Goal: Information Seeking & Learning: Check status

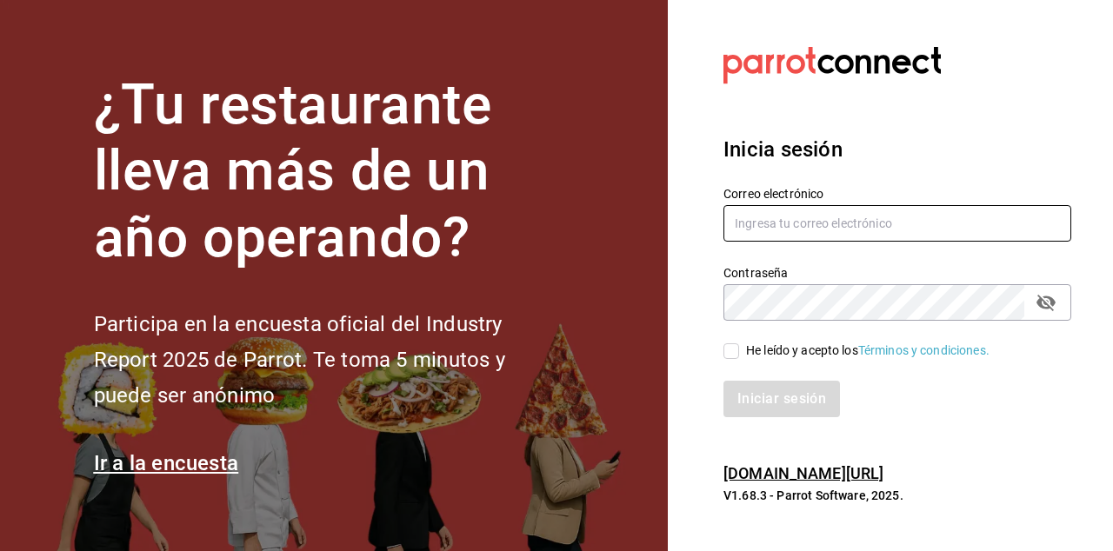
click at [875, 242] on input "text" at bounding box center [898, 223] width 348 height 37
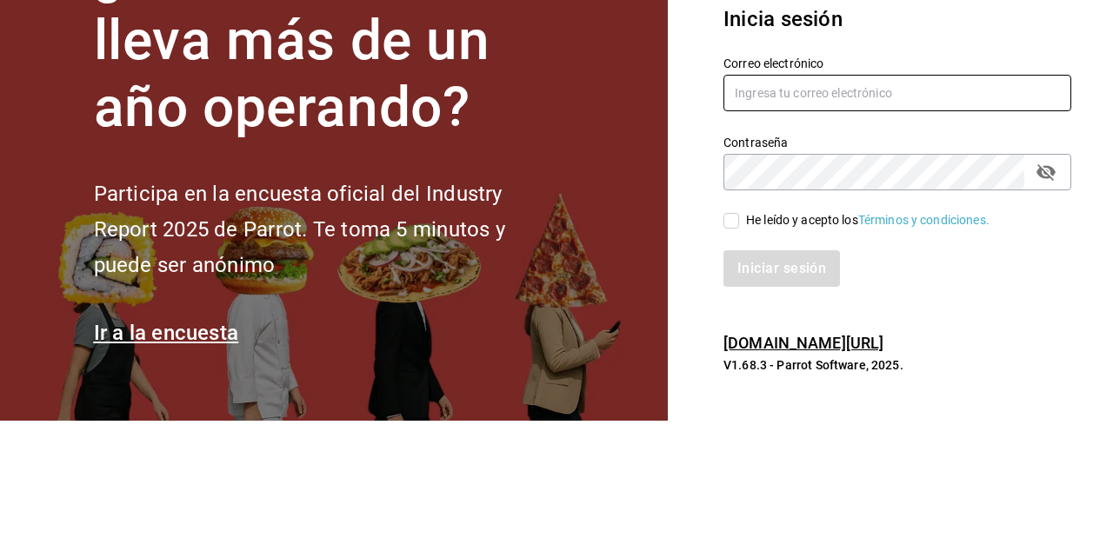
click at [898, 242] on input "text" at bounding box center [898, 223] width 348 height 37
type input "Erick.felipe@grupocosteno.com"
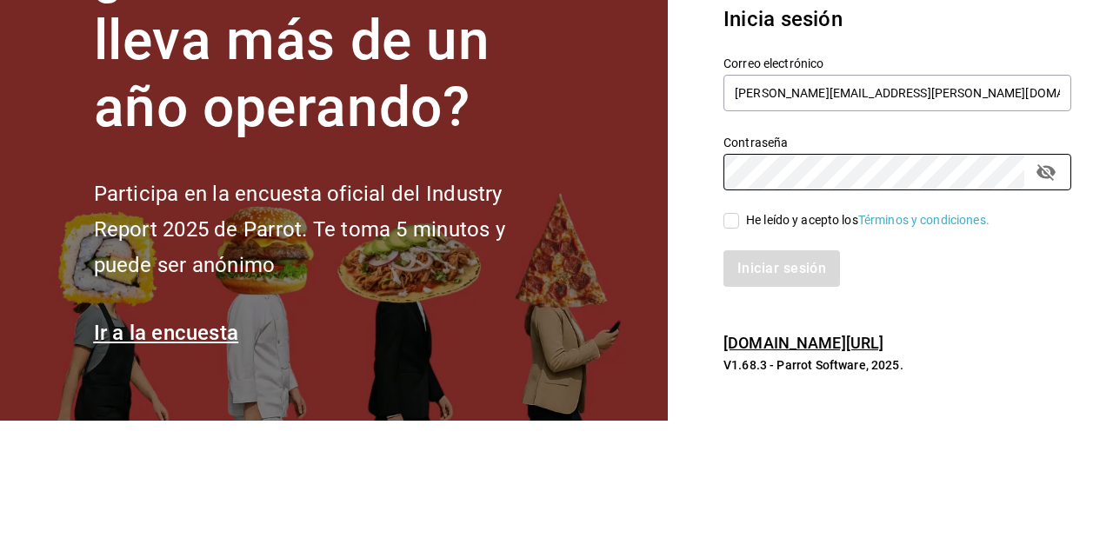
click at [1031, 288] on button "passwordField" at bounding box center [1046, 303] width 30 height 30
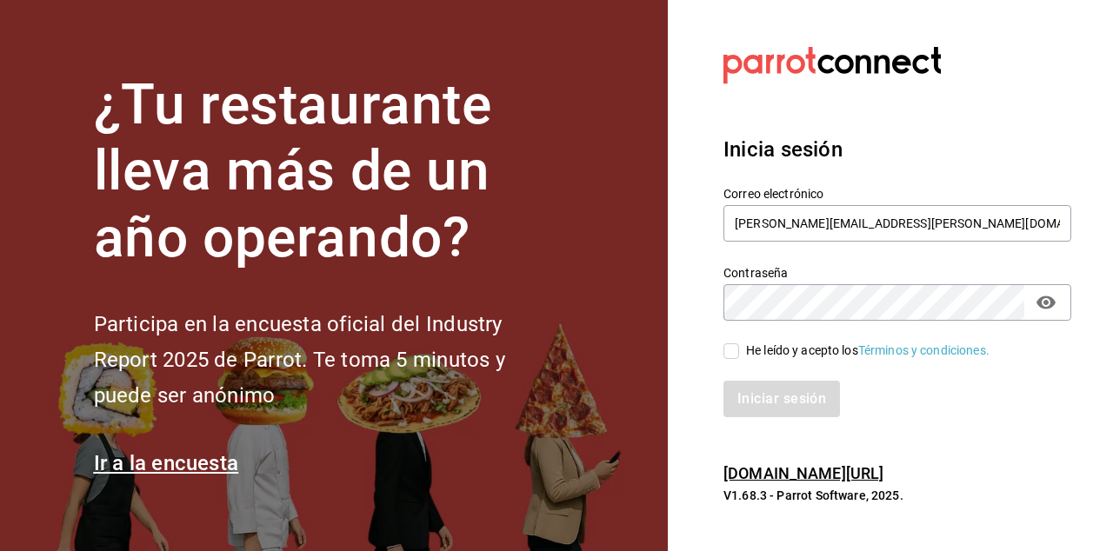
click at [735, 359] on input "He leído y acepto los Términos y condiciones." at bounding box center [732, 351] width 16 height 16
checkbox input "true"
click at [780, 417] on button "Iniciar sesión" at bounding box center [783, 399] width 118 height 37
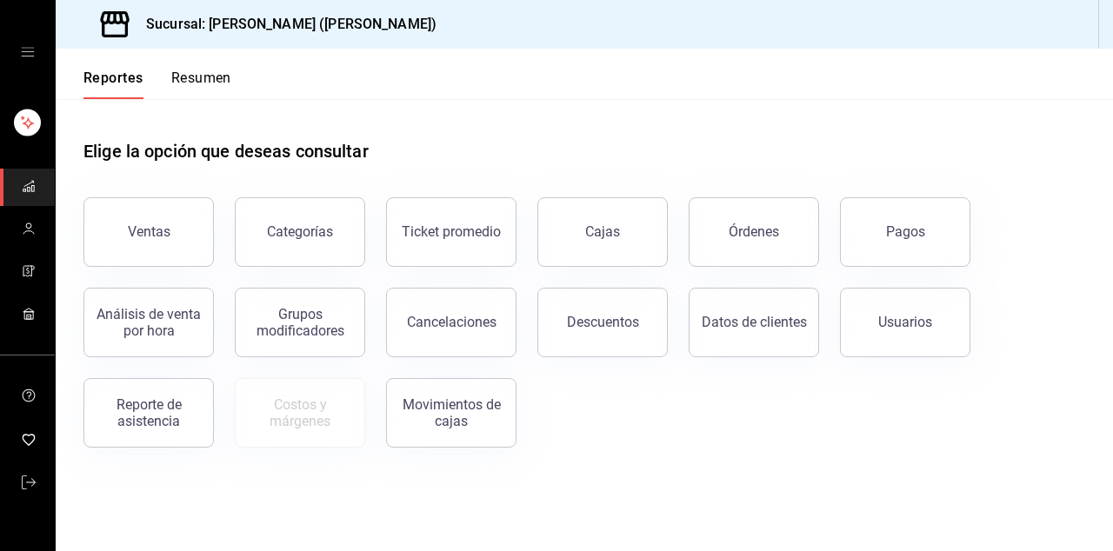
click at [904, 242] on button "Pagos" at bounding box center [905, 232] width 130 height 70
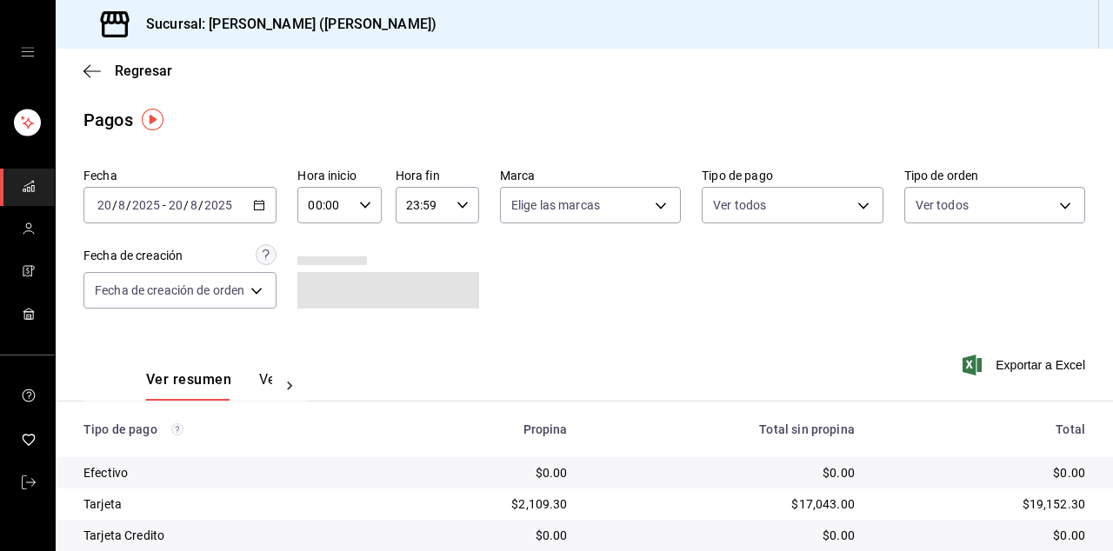
click at [260, 207] on icon "button" at bounding box center [259, 205] width 12 height 12
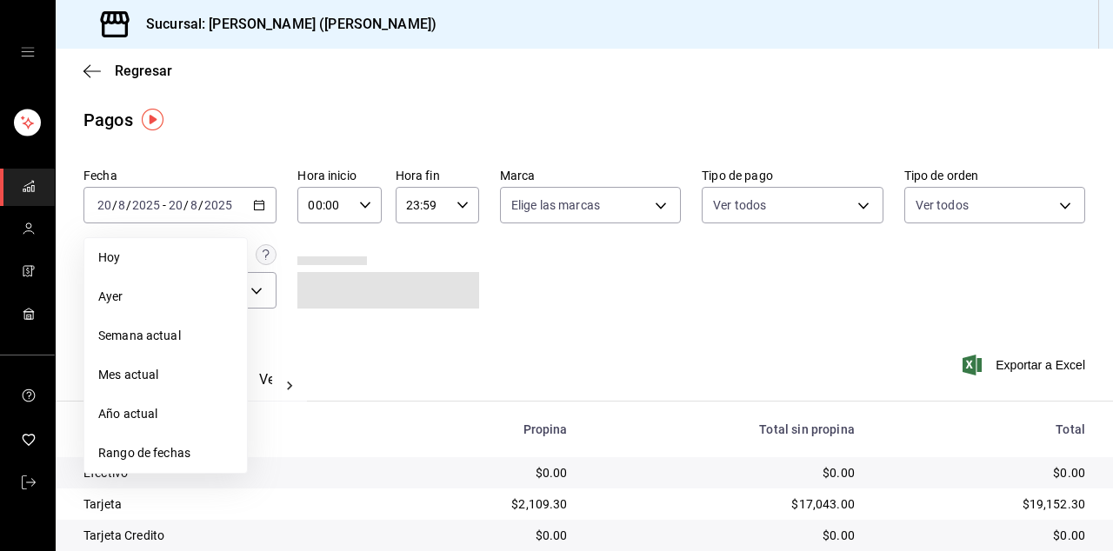
click at [194, 457] on span "Rango de fechas" at bounding box center [165, 453] width 135 height 18
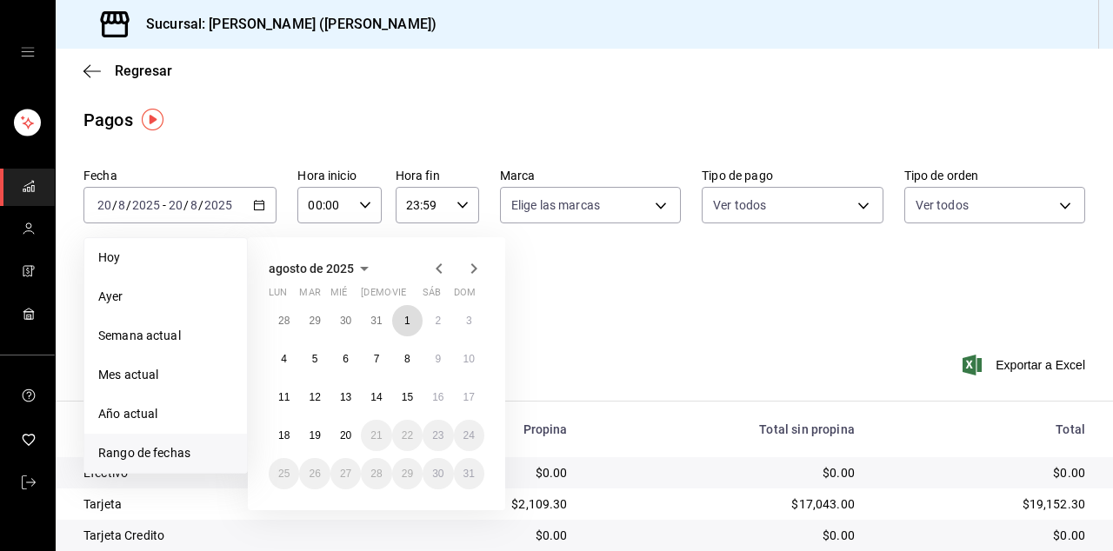
click at [420, 328] on button "1" at bounding box center [407, 320] width 30 height 31
click at [438, 268] on icon "button" at bounding box center [439, 268] width 21 height 21
click at [386, 402] on button "17" at bounding box center [376, 397] width 30 height 31
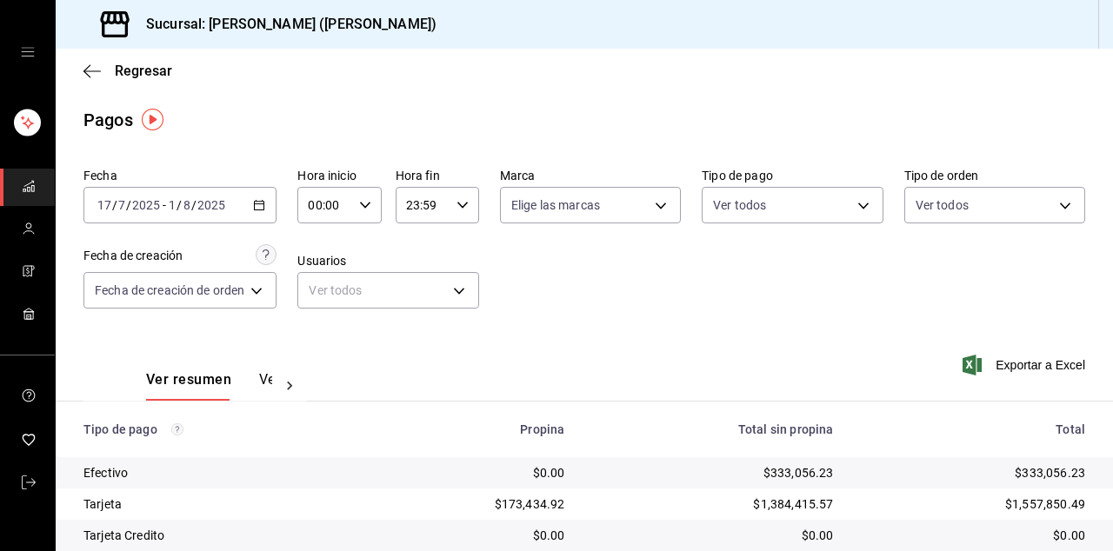
click at [1037, 207] on body "Sucursal: Ichikani Sushi (Vasconcelos) Regresar Pagos Fecha 2025-07-17 17 / 7 /…" at bounding box center [556, 275] width 1113 height 551
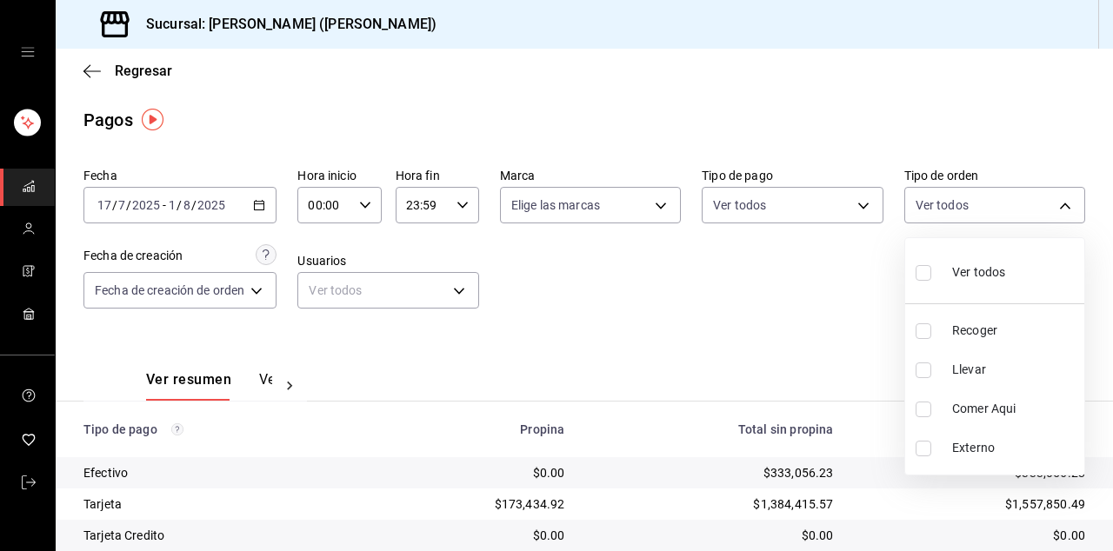
click at [1023, 410] on span "Comer Aqui" at bounding box center [1014, 409] width 125 height 18
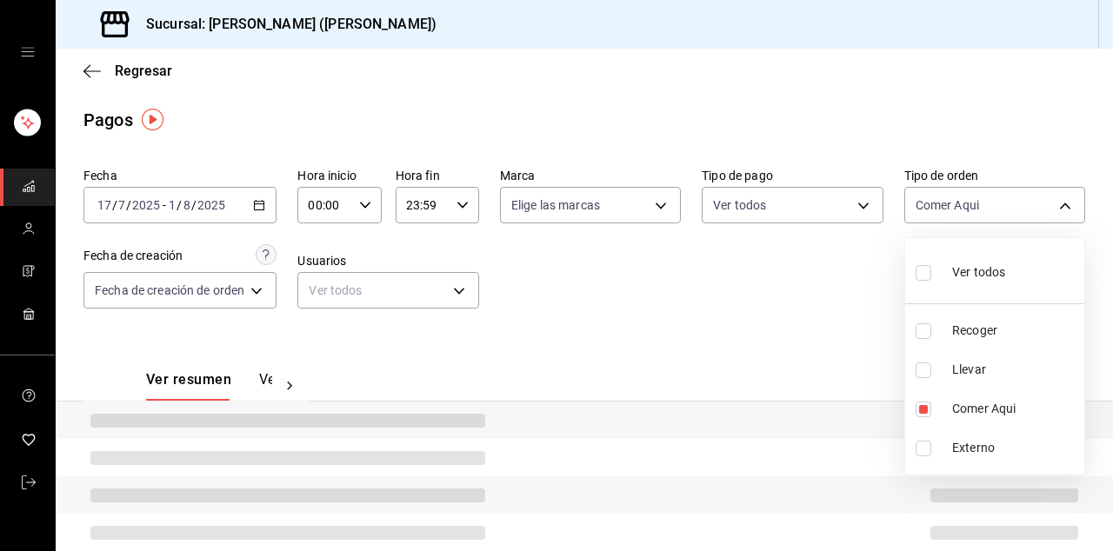
type input "0cbc483c-d503-459b-9207-6053f5145331"
checkbox input "true"
click at [823, 209] on div at bounding box center [556, 275] width 1113 height 551
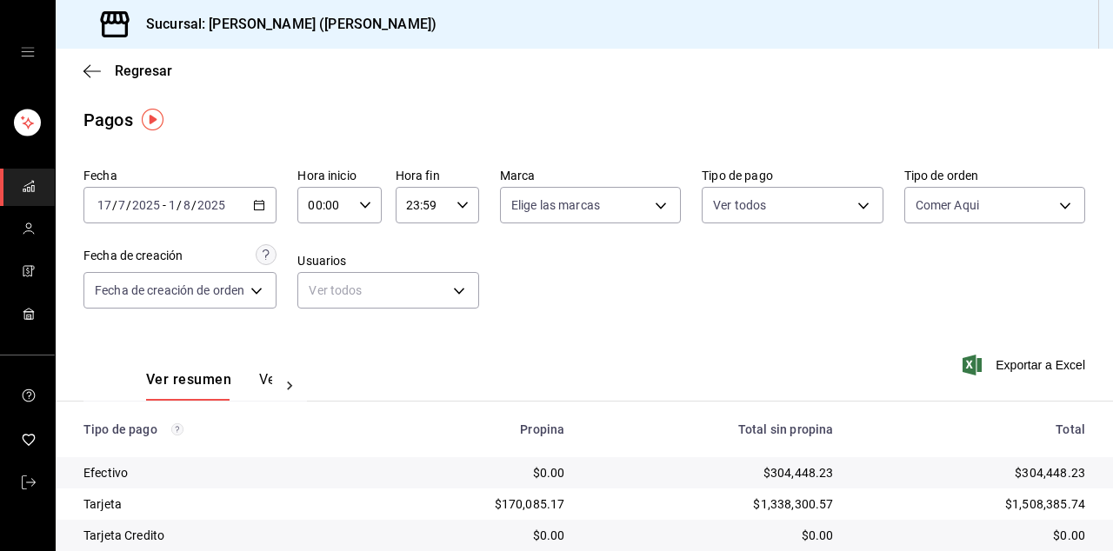
click at [844, 201] on body "Sucursal: Ichikani Sushi (Vasconcelos) Regresar Pagos Fecha 2025-07-17 17 / 7 /…" at bounding box center [556, 275] width 1113 height 551
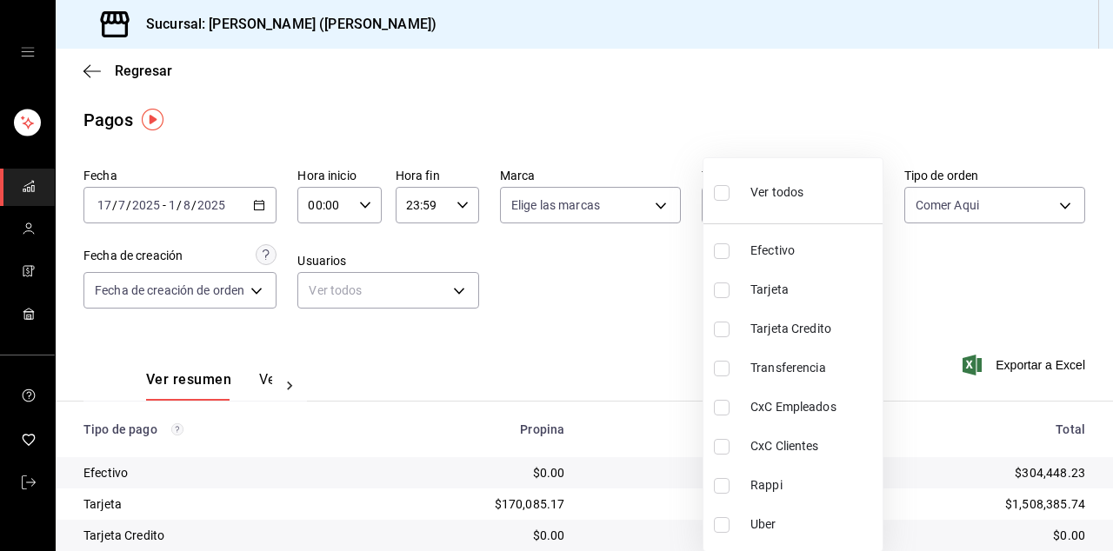
click at [629, 323] on div at bounding box center [556, 275] width 1113 height 551
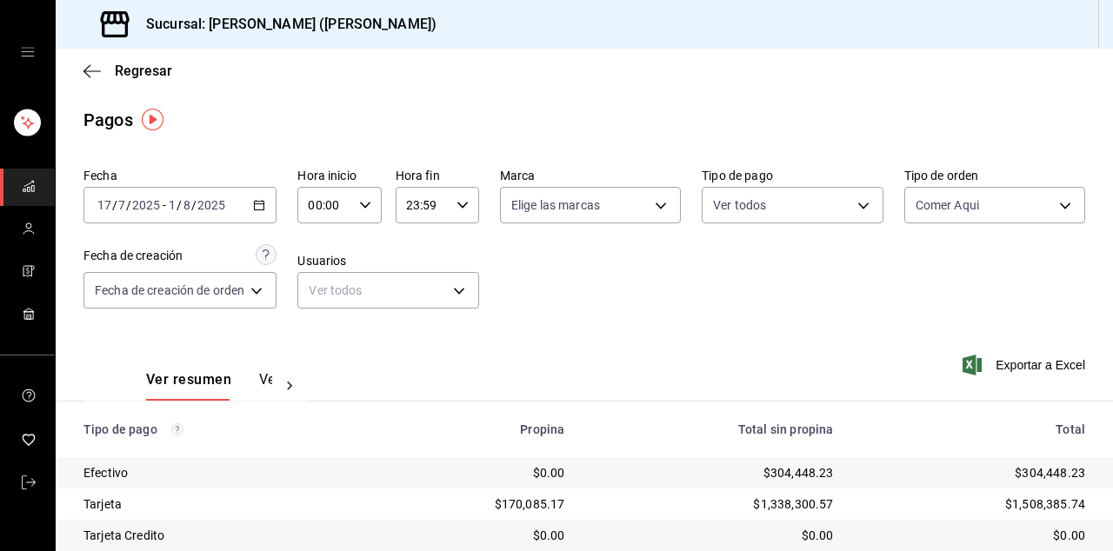
click at [617, 200] on div "Ver todos Efectivo Tarjeta Tarjeta Credito Transferencia CxC Empleados CxC Clie…" at bounding box center [556, 275] width 1113 height 551
click at [627, 200] on body "Sucursal: Ichikani Sushi (Vasconcelos) Regresar Pagos Fecha 2025-07-17 17 / 7 /…" at bounding box center [556, 275] width 1113 height 551
click at [804, 316] on div at bounding box center [556, 275] width 1113 height 551
click at [397, 301] on body "Sucursal: Ichikani Sushi (Vasconcelos) Regresar Pagos Fecha 2025-07-17 17 / 7 /…" at bounding box center [556, 275] width 1113 height 551
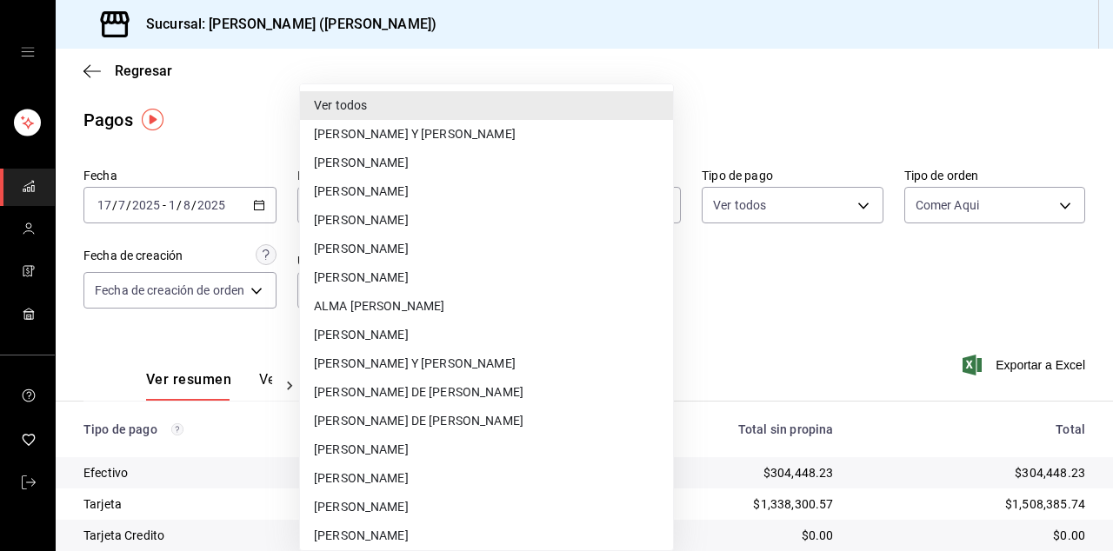
click at [457, 283] on li "ALEXIS PACHECO" at bounding box center [486, 277] width 373 height 29
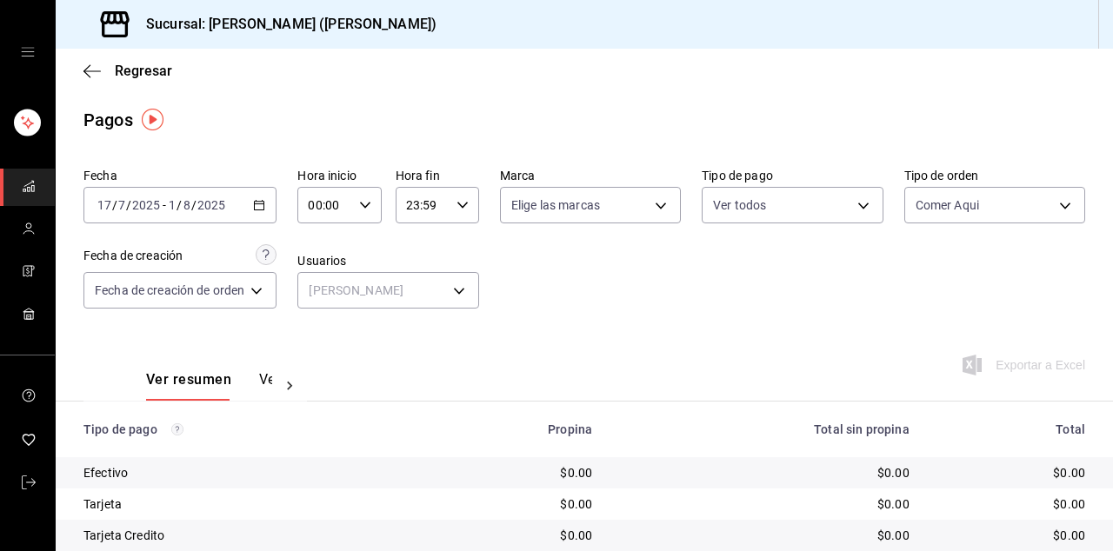
click at [435, 296] on body "Sucursal: Ichikani Sushi (Vasconcelos) Regresar Pagos Fecha 2025-07-17 17 / 7 /…" at bounding box center [556, 275] width 1113 height 551
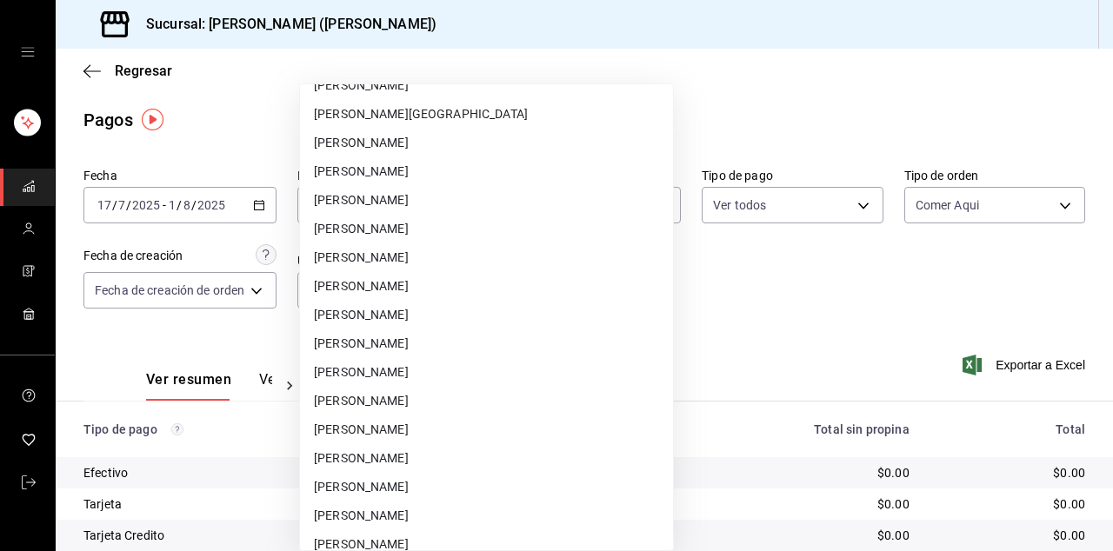
scroll to position [19561, 0]
click at [517, 371] on li "caleb franco" at bounding box center [486, 374] width 373 height 29
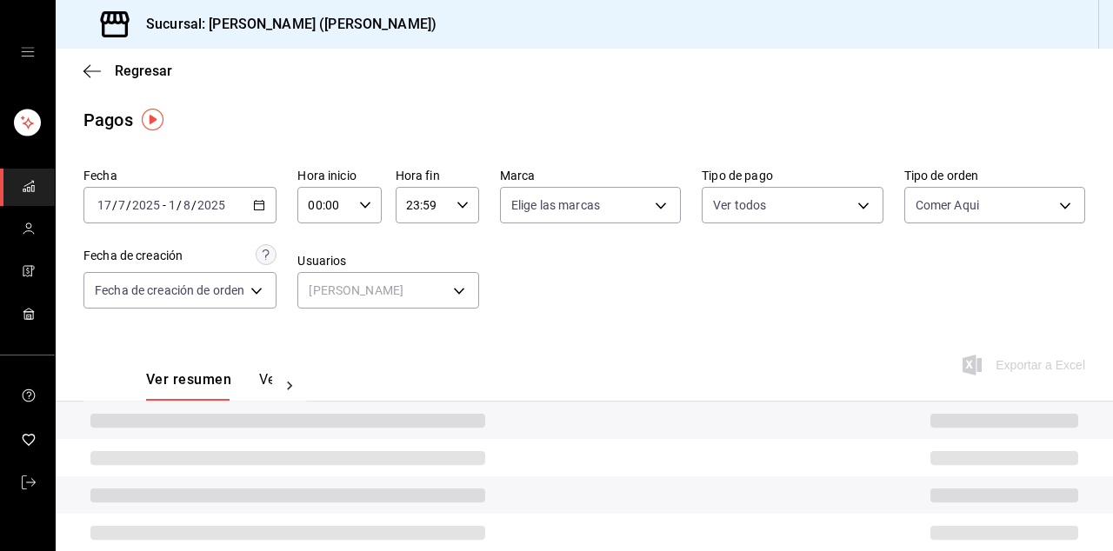
click at [611, 191] on body "Sucursal: Ichikani Sushi (Vasconcelos) Regresar Pagos Fecha 2025-07-17 17 / 7 /…" at bounding box center [556, 275] width 1113 height 551
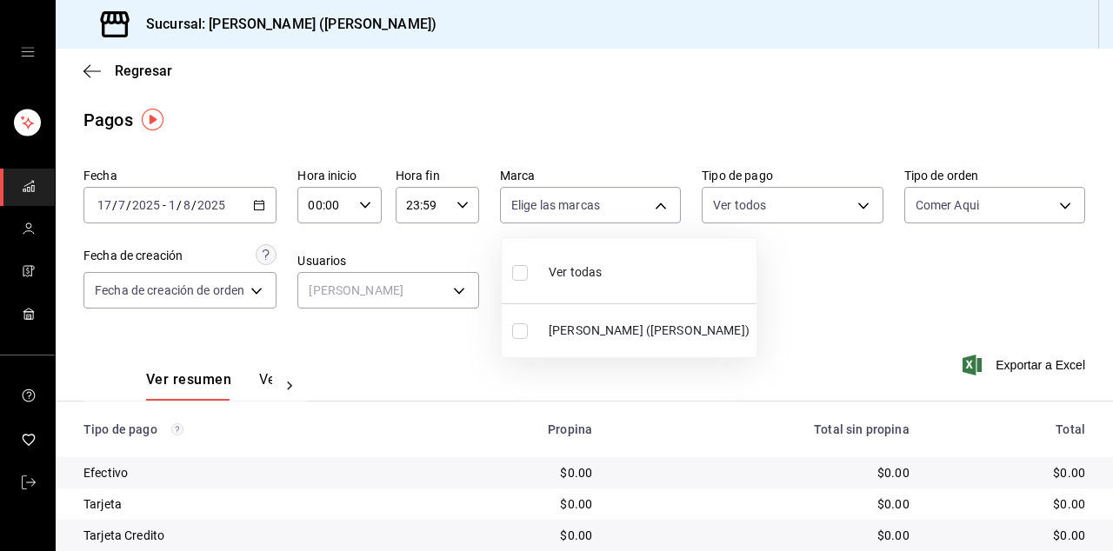
click at [419, 343] on div at bounding box center [556, 275] width 1113 height 551
click at [395, 289] on div at bounding box center [556, 275] width 1113 height 551
click at [415, 290] on body "Sucursal: Ichikani Sushi (Vasconcelos) Regresar Pagos Fecha 2025-07-17 17 / 7 /…" at bounding box center [556, 275] width 1113 height 551
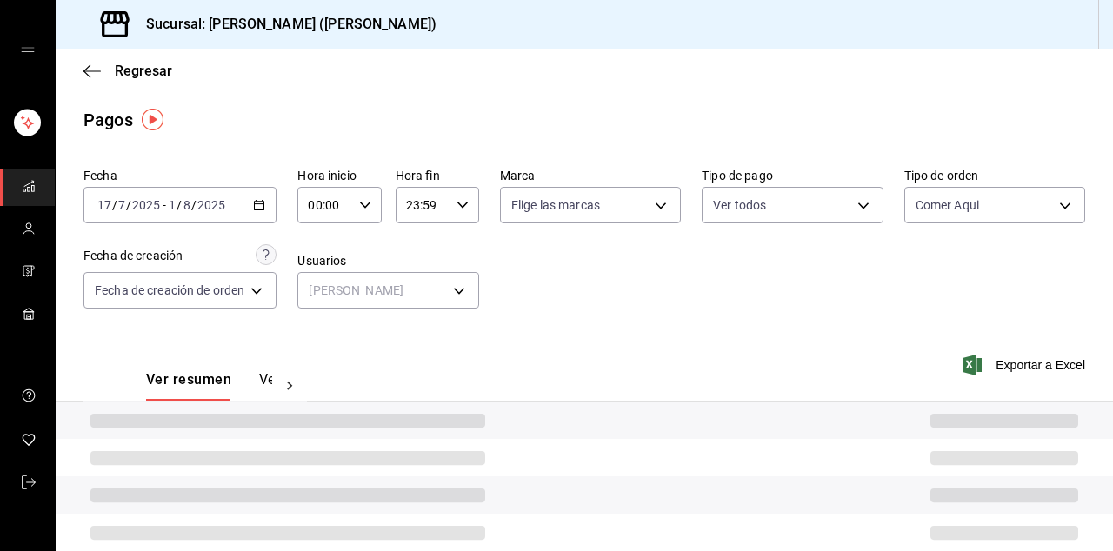
type input "19d4f5f6-c870-4a88-a88c-d2b8908cd562"
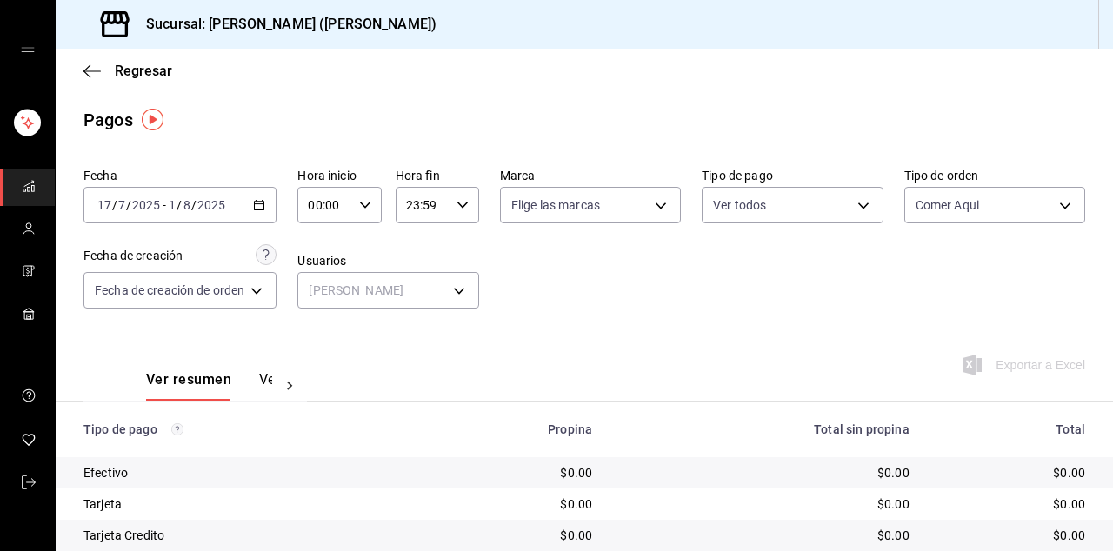
scroll to position [19582, 0]
click at [455, 295] on body "Sucursal: Ichikani Sushi (Vasconcelos) Regresar Pagos Fecha 2025-07-17 17 / 7 /…" at bounding box center [556, 275] width 1113 height 551
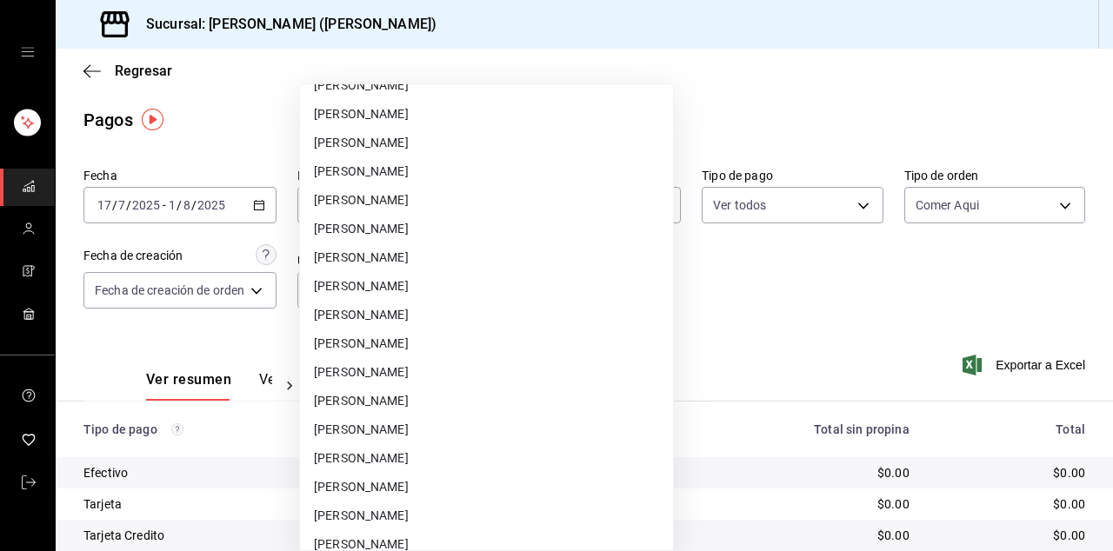
scroll to position [18041, 0]
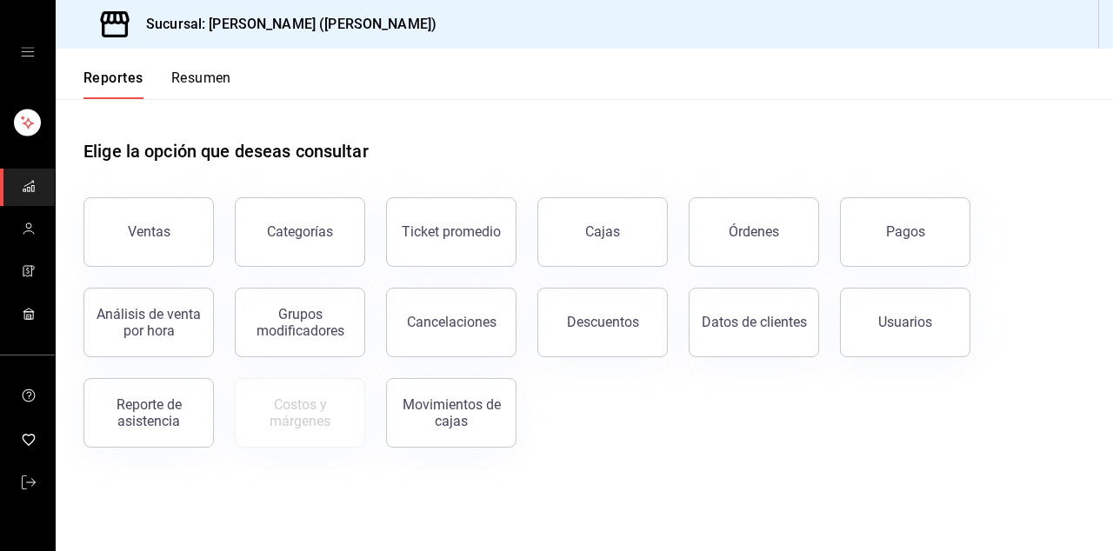
click at [779, 256] on button "Órdenes" at bounding box center [754, 232] width 130 height 70
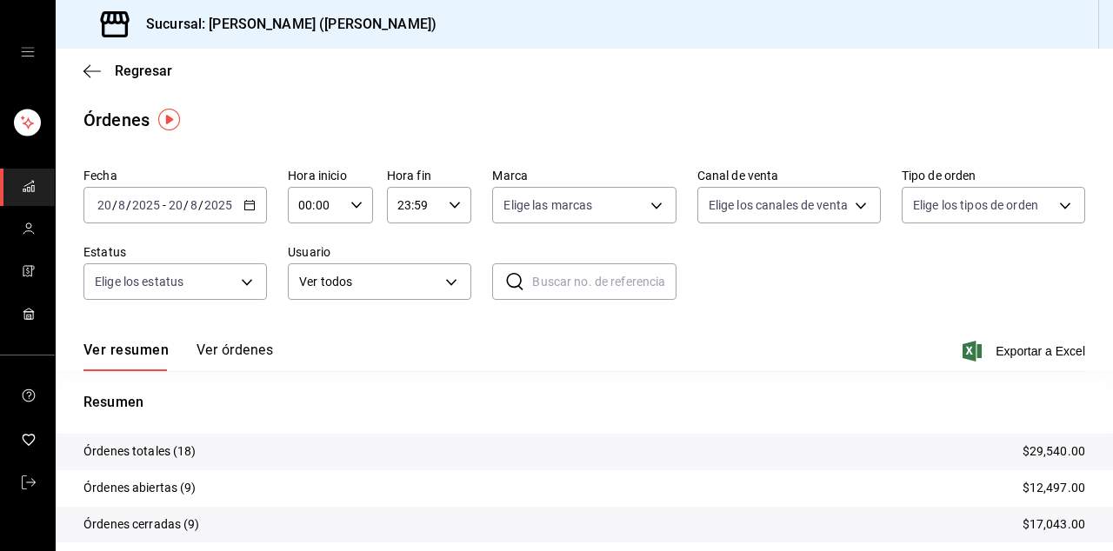
click at [209, 210] on input "2025" at bounding box center [218, 205] width 30 height 14
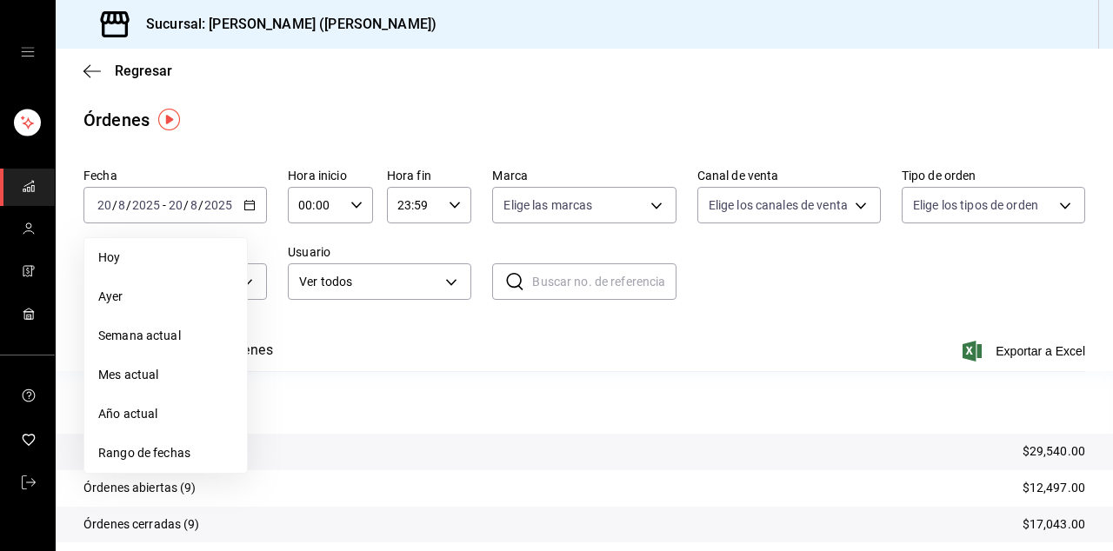
click at [190, 464] on li "Rango de fechas" at bounding box center [165, 453] width 163 height 39
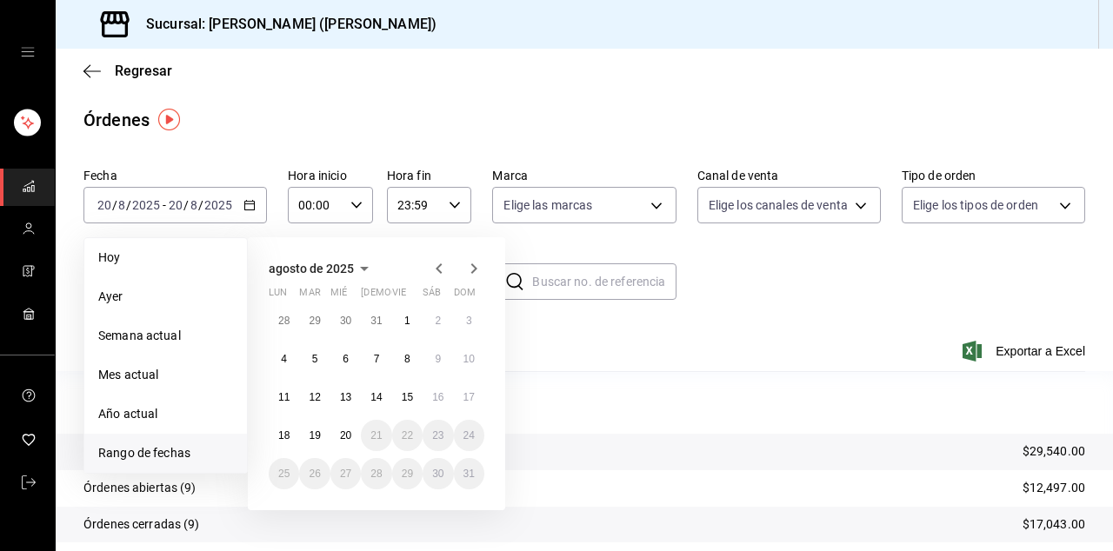
click at [443, 261] on icon "button" at bounding box center [439, 268] width 21 height 21
click at [397, 405] on button "18" at bounding box center [407, 397] width 30 height 31
click at [417, 398] on button "18" at bounding box center [407, 397] width 30 height 31
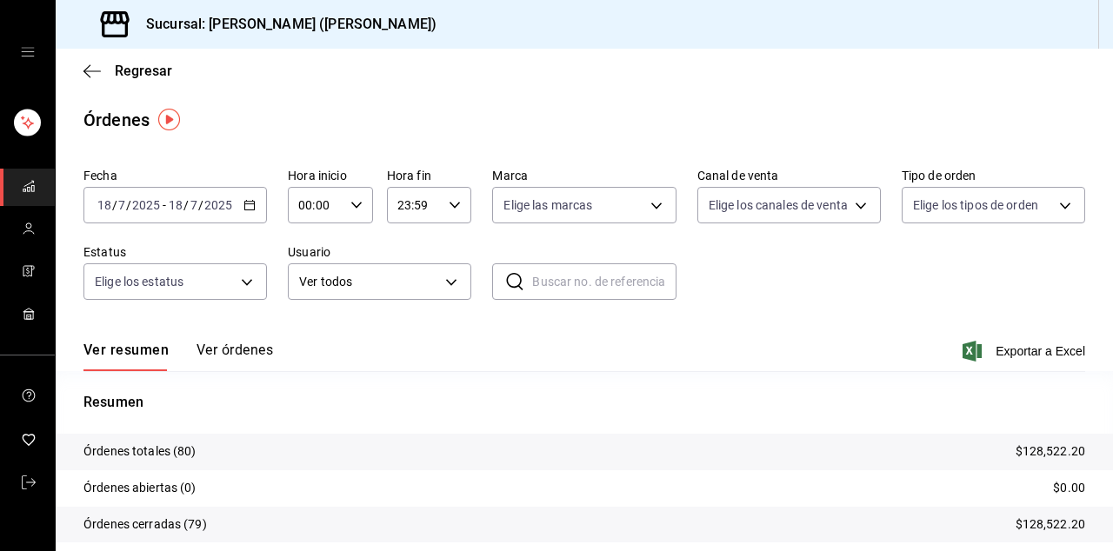
click at [791, 210] on body "Sucursal: [PERSON_NAME] ([PERSON_NAME]) Regresar Órdenes Fecha [DATE] [DATE] - …" at bounding box center [556, 275] width 1113 height 551
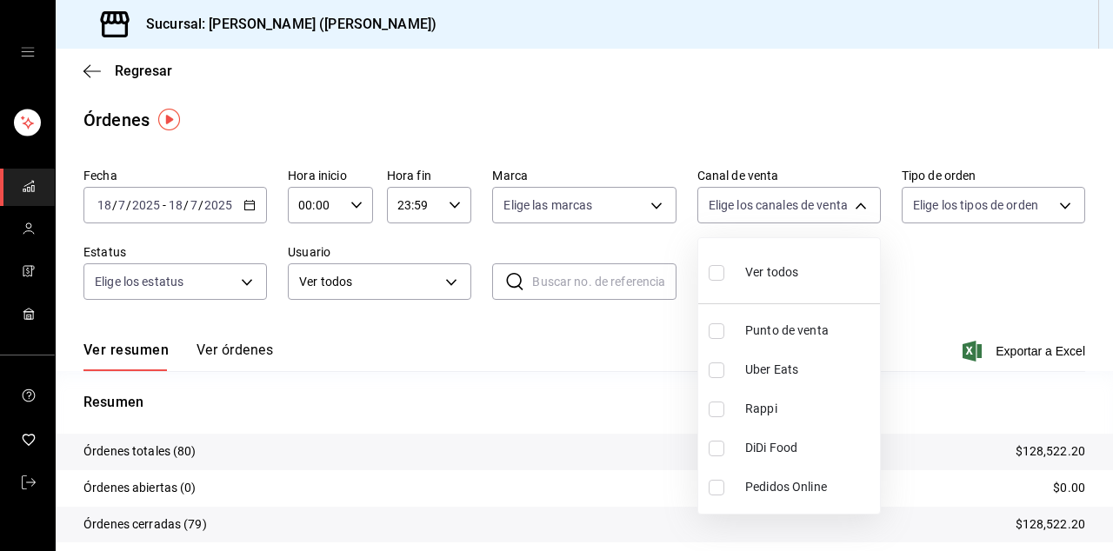
click at [808, 268] on li "Ver todos" at bounding box center [789, 270] width 182 height 51
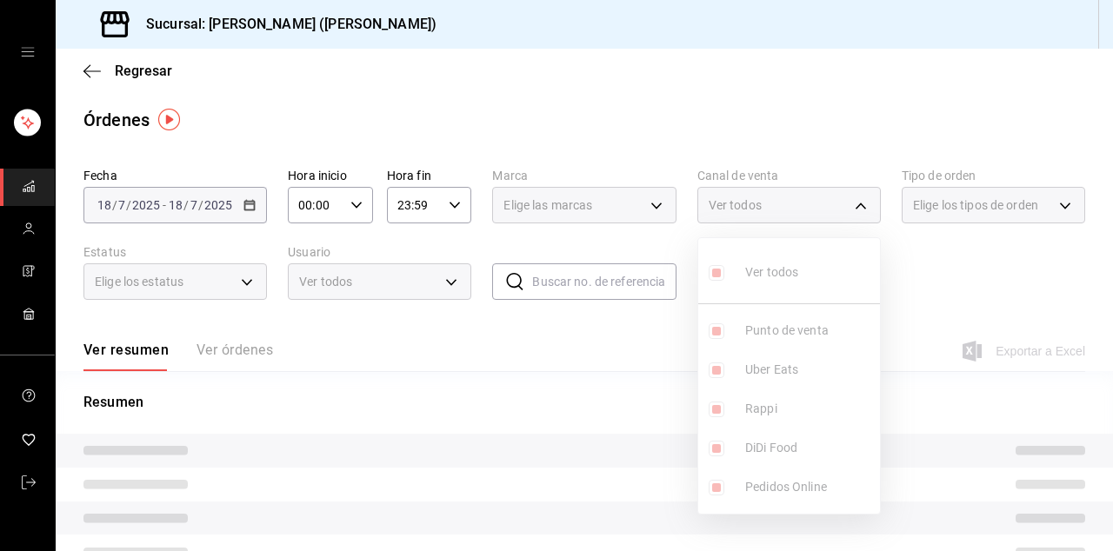
type input "PARROT,UBER_EATS,RAPPI,DIDI_FOOD,ONLINE"
checkbox input "true"
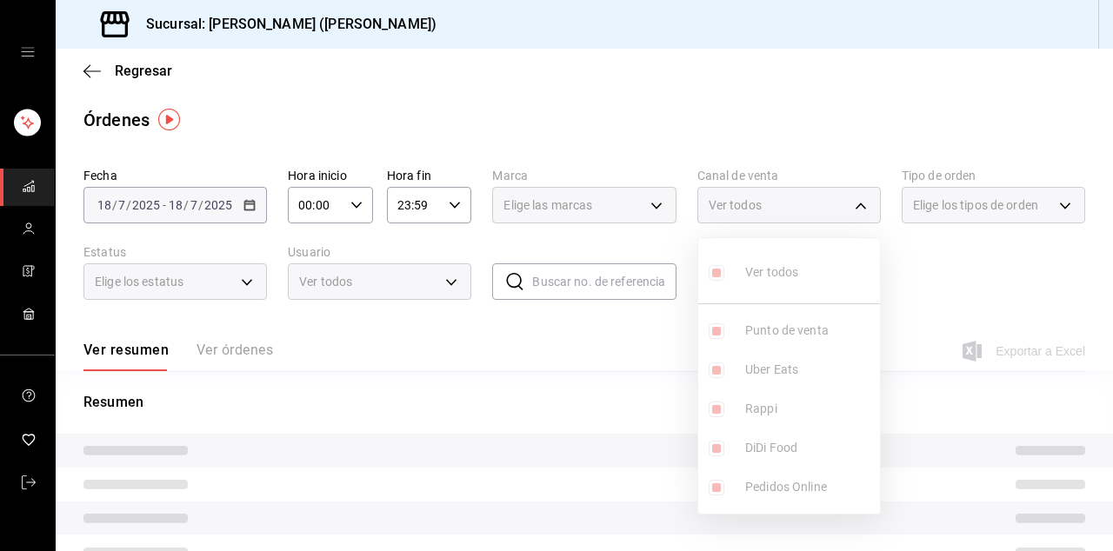
checkbox input "true"
click at [793, 208] on div at bounding box center [556, 275] width 1113 height 551
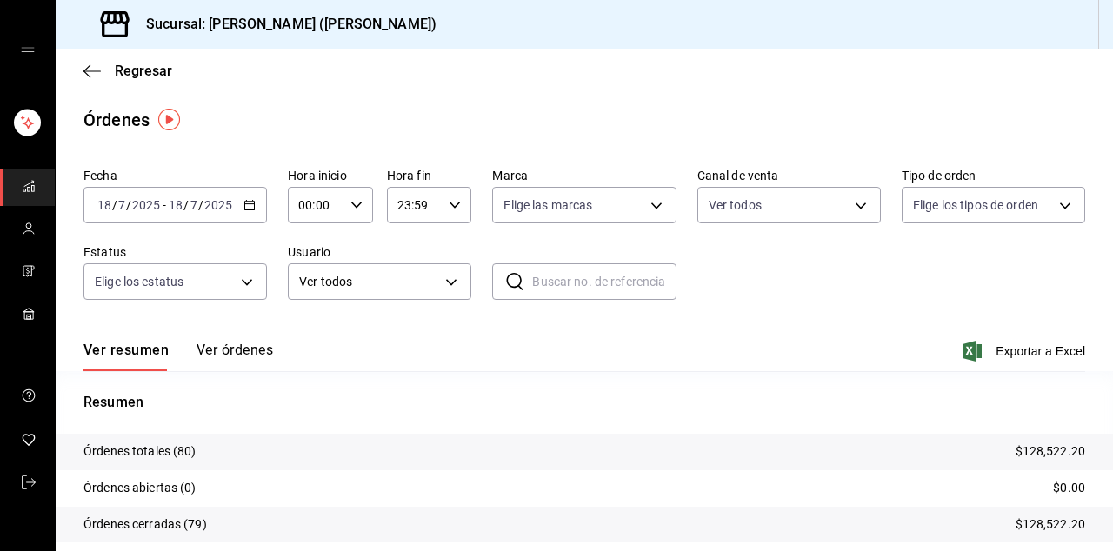
click at [830, 202] on body "Sucursal: [PERSON_NAME] ([PERSON_NAME]) Regresar Órdenes Fecha [DATE] [DATE] - …" at bounding box center [556, 275] width 1113 height 551
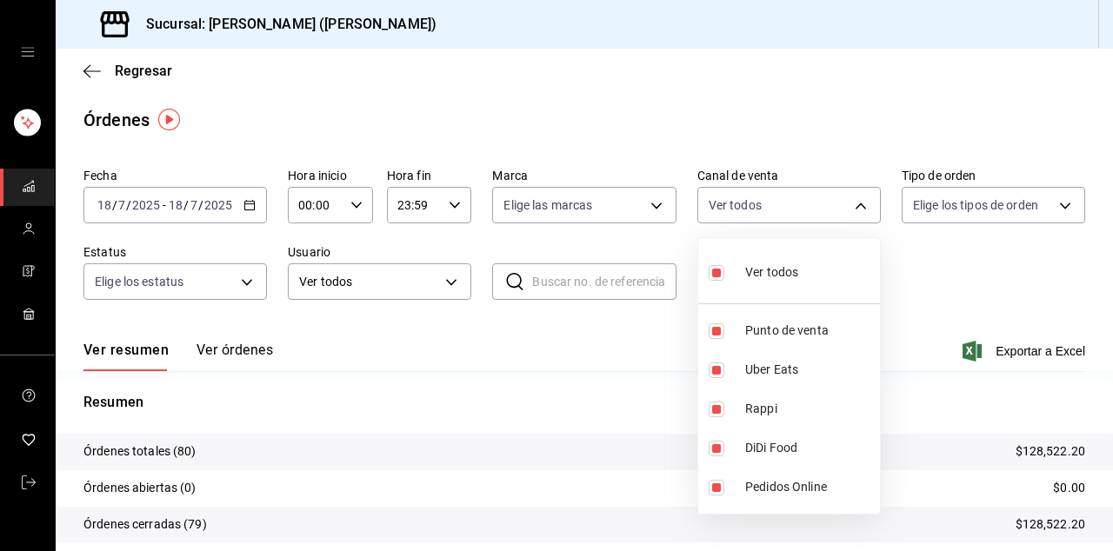
click at [787, 286] on div "Ver todos" at bounding box center [754, 270] width 90 height 37
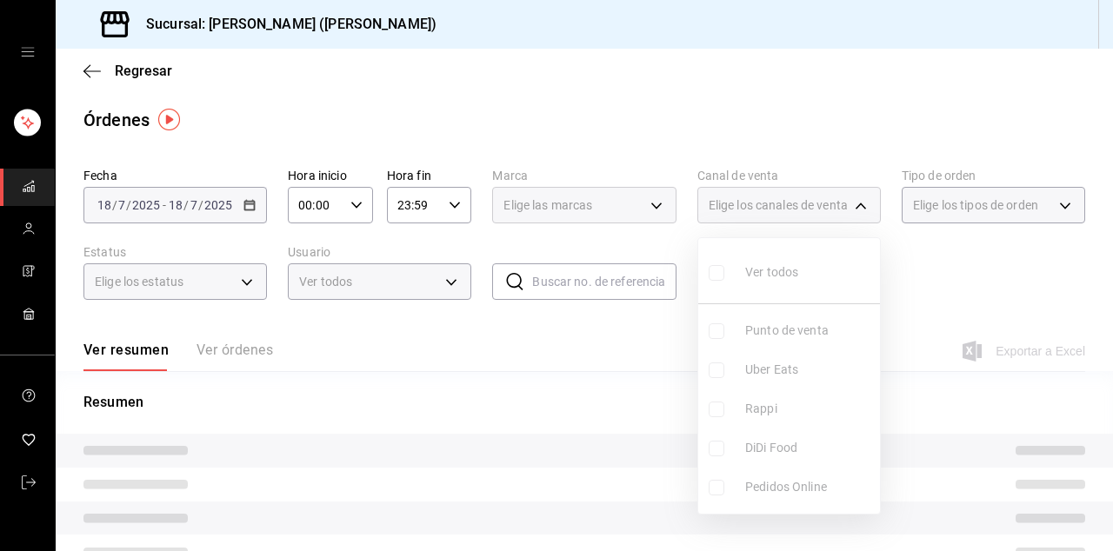
checkbox input "false"
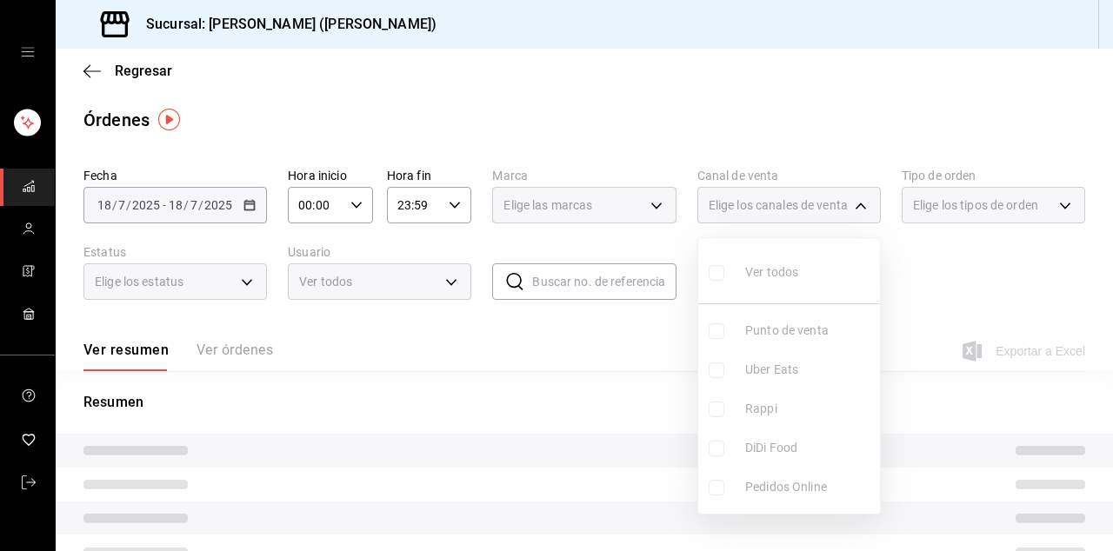
checkbox input "false"
click at [800, 211] on div at bounding box center [556, 275] width 1113 height 551
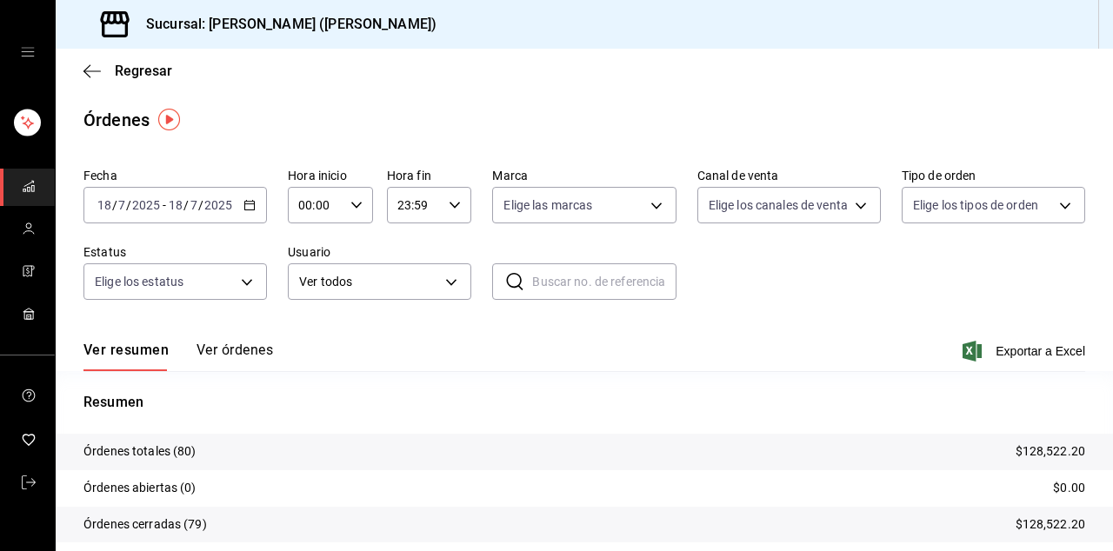
click at [797, 198] on body "Sucursal: [PERSON_NAME] ([PERSON_NAME]) Regresar Órdenes Fecha [DATE] [DATE] - …" at bounding box center [556, 275] width 1113 height 551
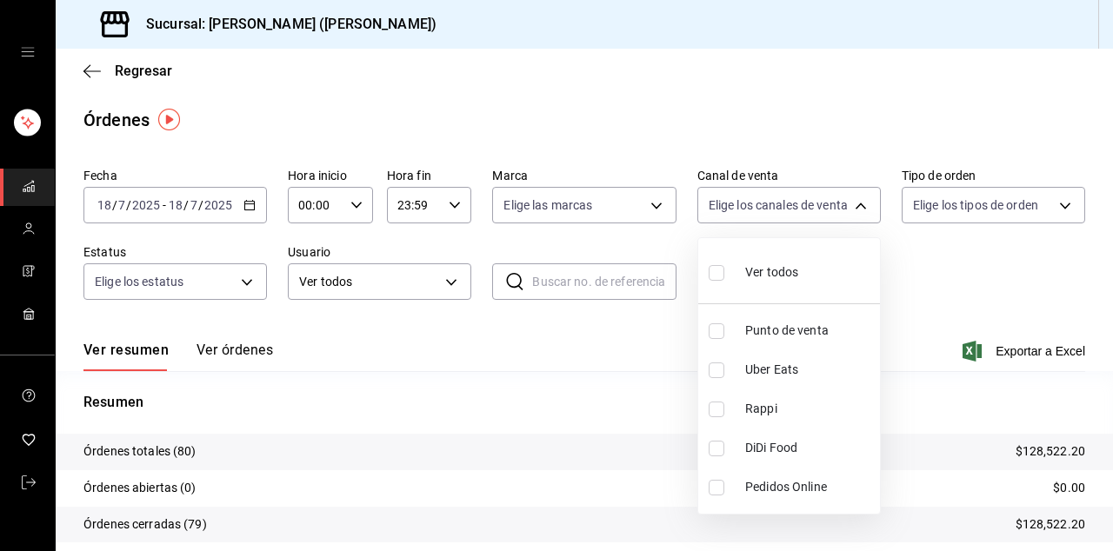
click at [840, 328] on span "Punto de venta" at bounding box center [809, 331] width 128 height 18
type input "PARROT"
checkbox input "true"
click at [998, 206] on div at bounding box center [556, 275] width 1113 height 551
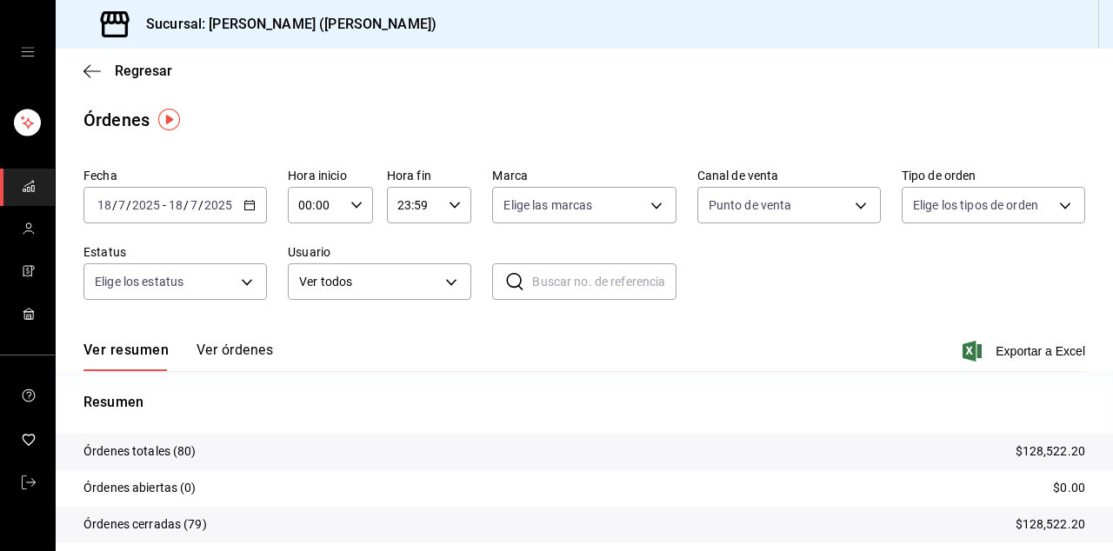
click at [1042, 190] on body "Sucursal: [PERSON_NAME] ([PERSON_NAME]) Regresar Órdenes Fecha [DATE] [DATE] - …" at bounding box center [556, 275] width 1113 height 551
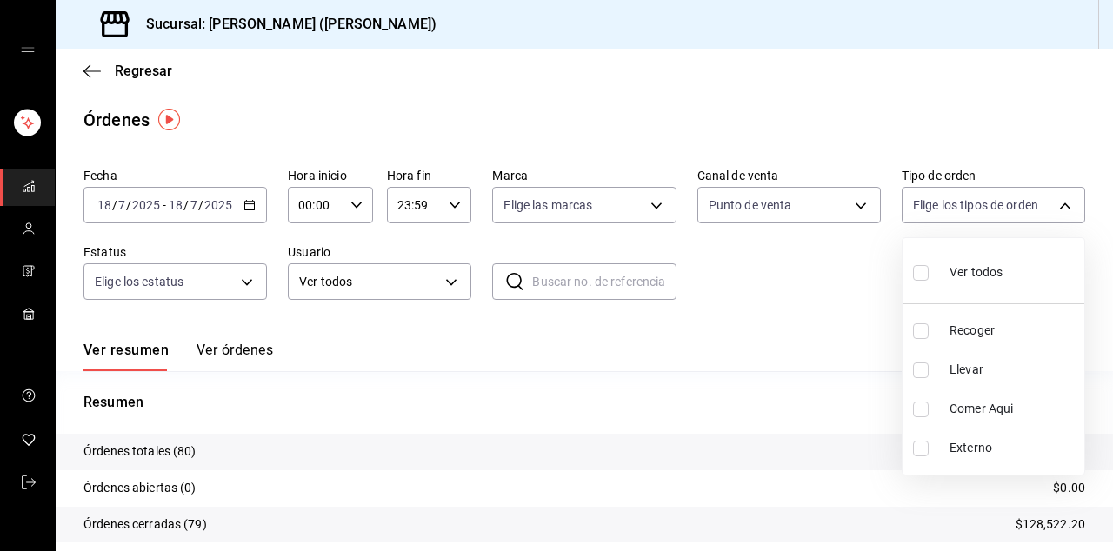
click at [932, 410] on label at bounding box center [924, 410] width 23 height 16
click at [929, 410] on input "checkbox" at bounding box center [921, 410] width 16 height 16
checkbox input "false"
click at [920, 415] on input "checkbox" at bounding box center [921, 410] width 16 height 16
checkbox input "true"
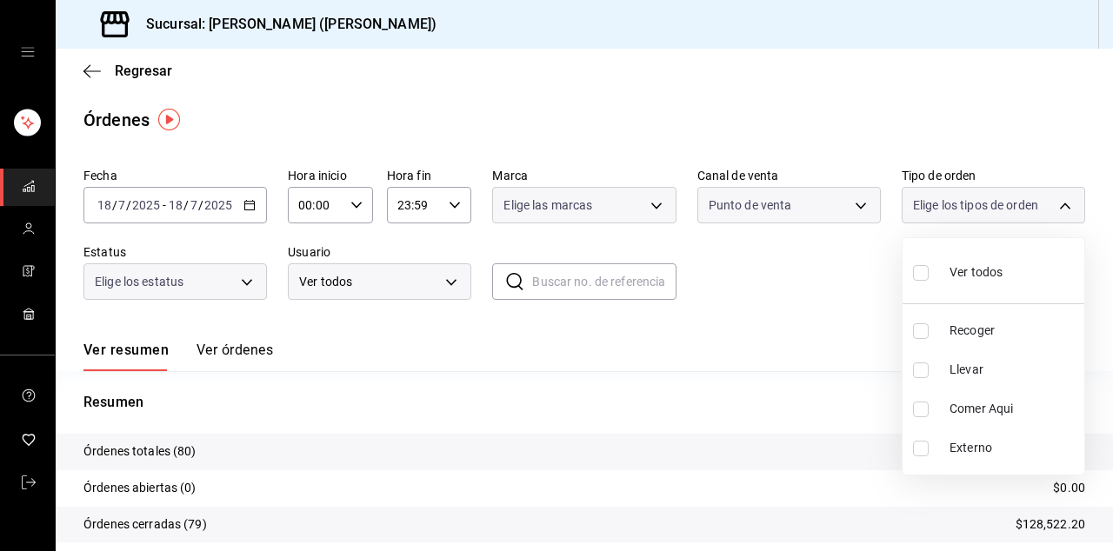
type input "0cbc483c-d503-459b-9207-6053f5145331"
click at [245, 272] on div at bounding box center [556, 275] width 1113 height 551
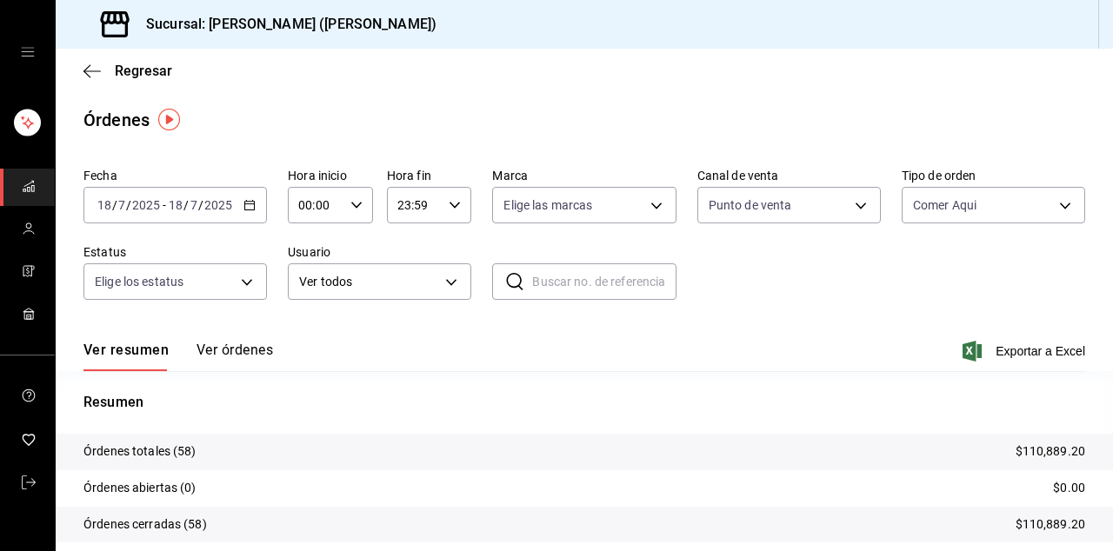
click at [194, 297] on body "Sucursal: [PERSON_NAME] ([PERSON_NAME]) Regresar Órdenes Fecha [DATE] [DATE] - …" at bounding box center [556, 275] width 1113 height 551
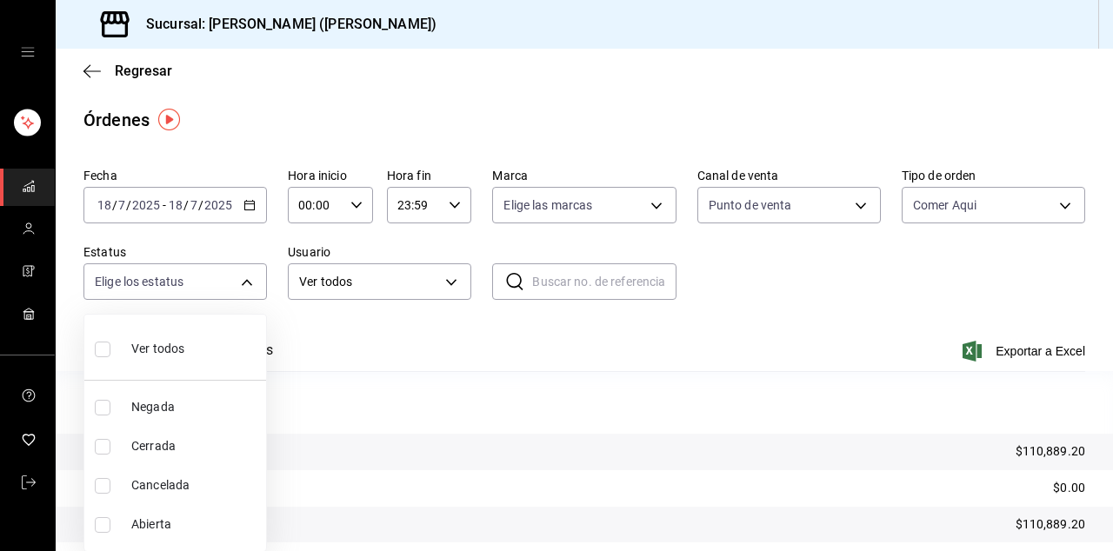
click at [440, 350] on div at bounding box center [556, 275] width 1113 height 551
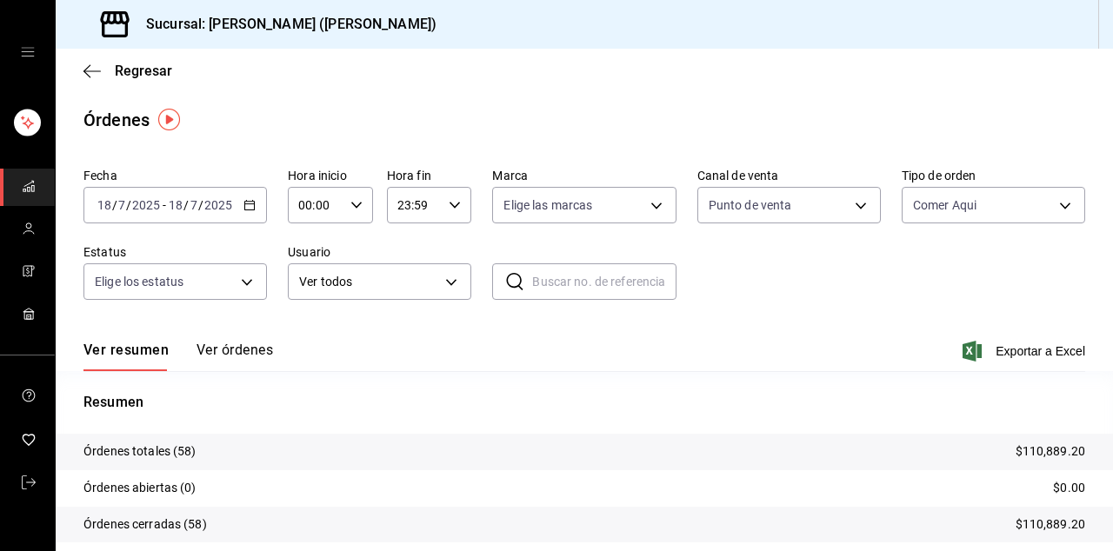
click at [596, 279] on input "text" at bounding box center [603, 281] width 143 height 35
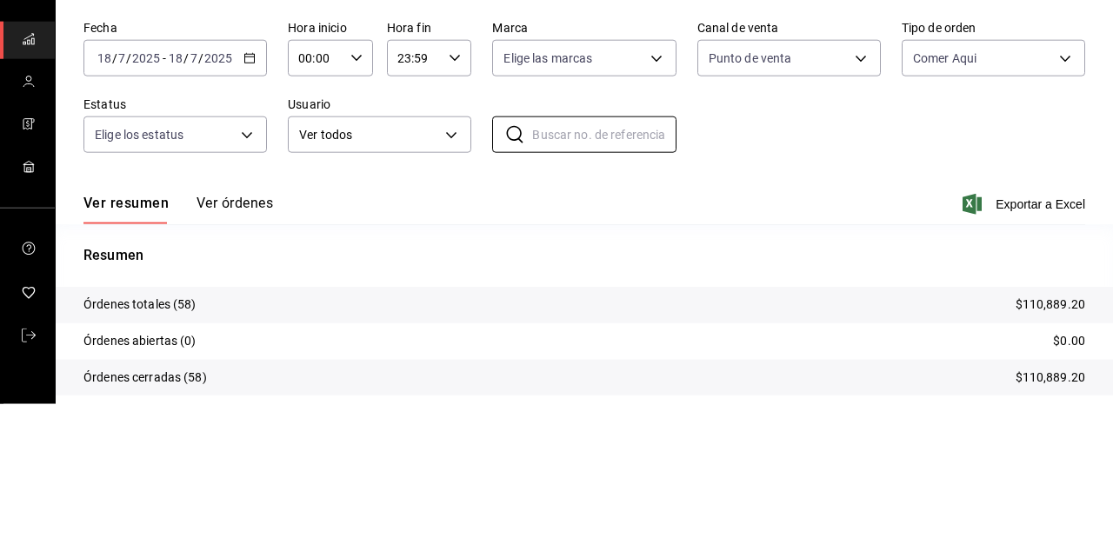
click at [581, 288] on input "text" at bounding box center [603, 281] width 143 height 35
type input "[PERSON_NAME]"
click at [514, 283] on icon at bounding box center [514, 281] width 21 height 21
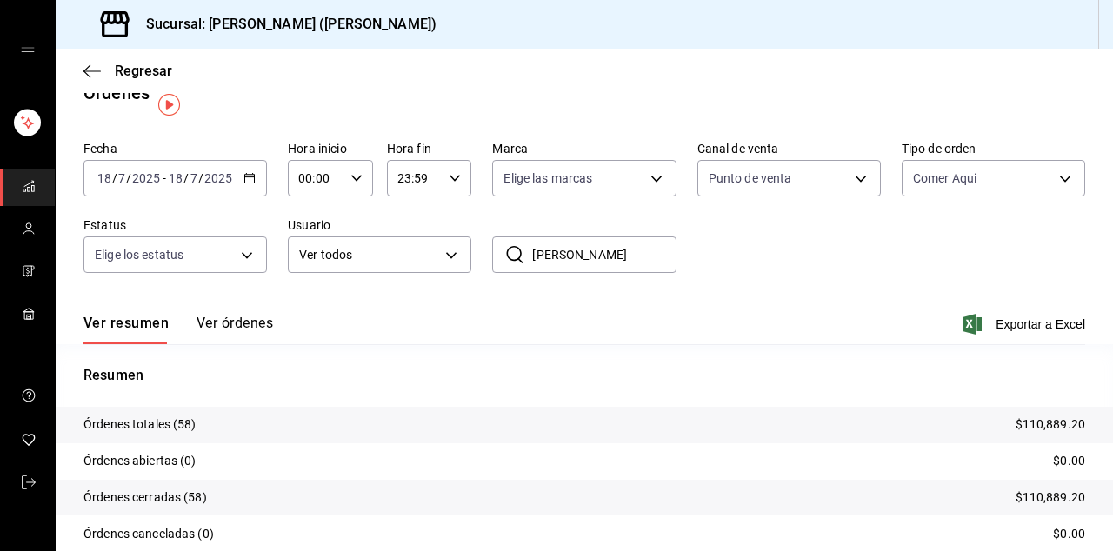
scroll to position [49, 0]
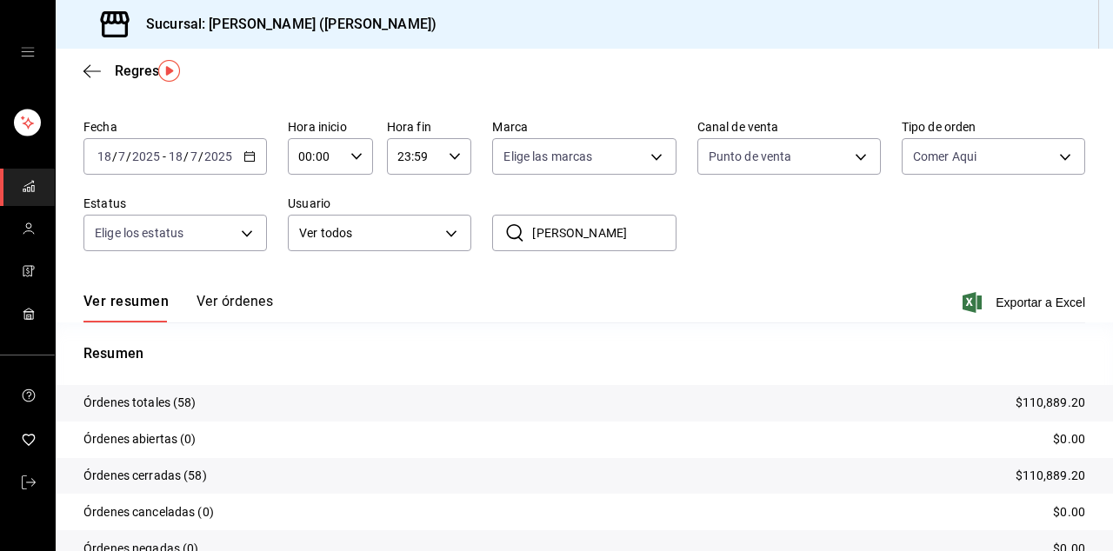
click at [234, 304] on button "Ver órdenes" at bounding box center [235, 308] width 77 height 30
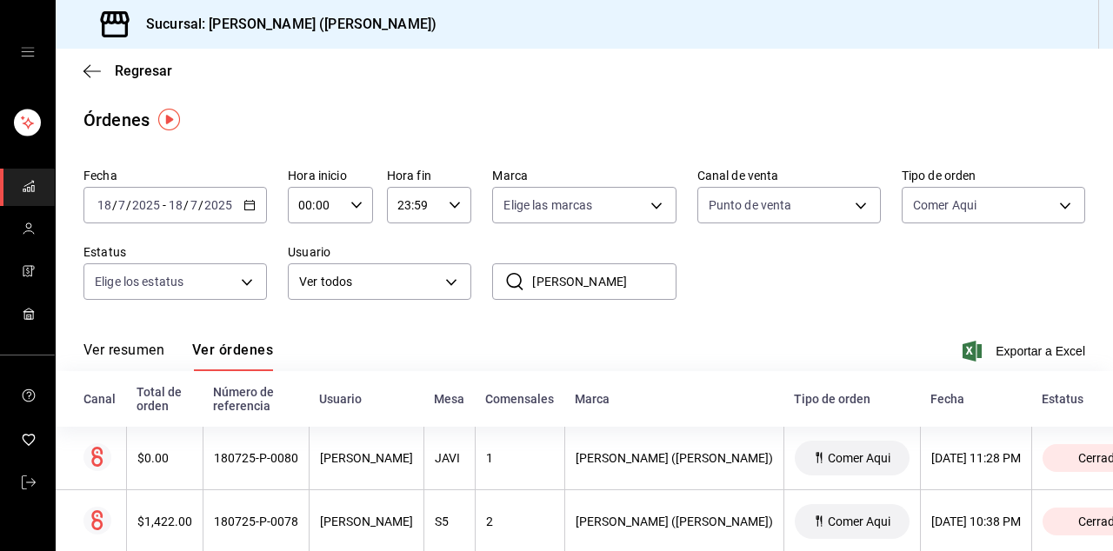
click at [136, 73] on span "Regresar" at bounding box center [143, 71] width 57 height 17
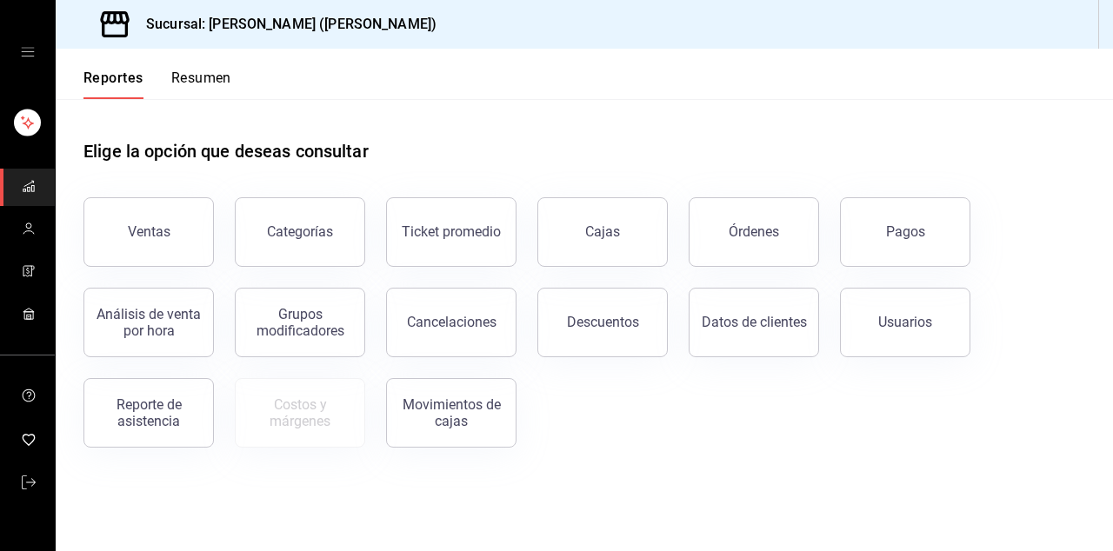
click at [910, 334] on button "Usuarios" at bounding box center [905, 323] width 130 height 70
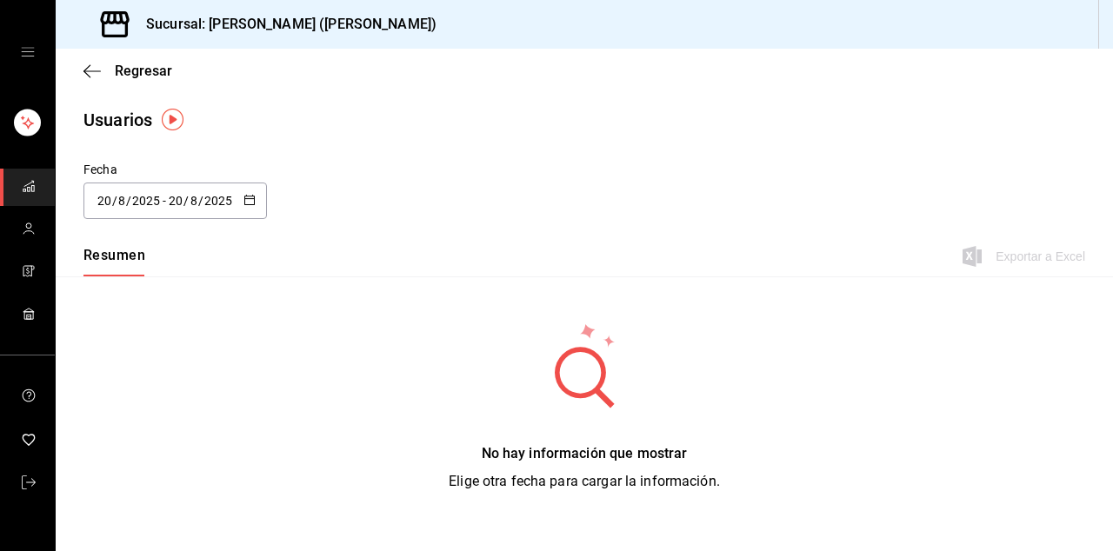
click at [312, 369] on div "No hay información que mostrar Elige otra fecha para cargar la información." at bounding box center [584, 407] width 1057 height 261
click at [112, 64] on span "Regresar" at bounding box center [127, 71] width 89 height 17
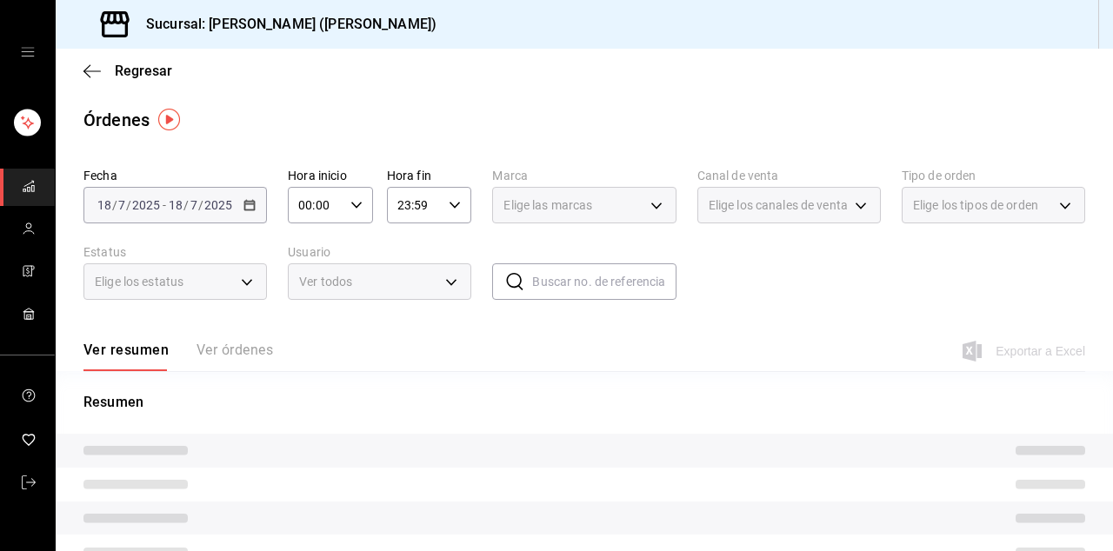
type input "PARROT"
type input "0cbc483c-d503-459b-9207-6053f5145331"
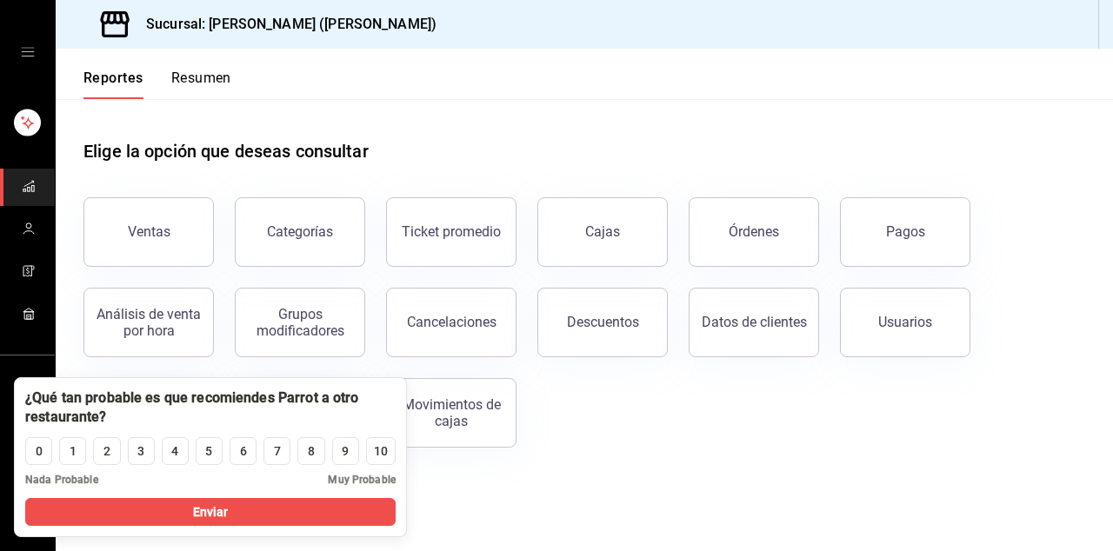
click at [887, 457] on div "Elige la opción que deseas consultar Ventas Categorías Ticket promedio Cajas Ór…" at bounding box center [584, 287] width 1057 height 377
click at [918, 336] on button "Usuarios" at bounding box center [905, 323] width 130 height 70
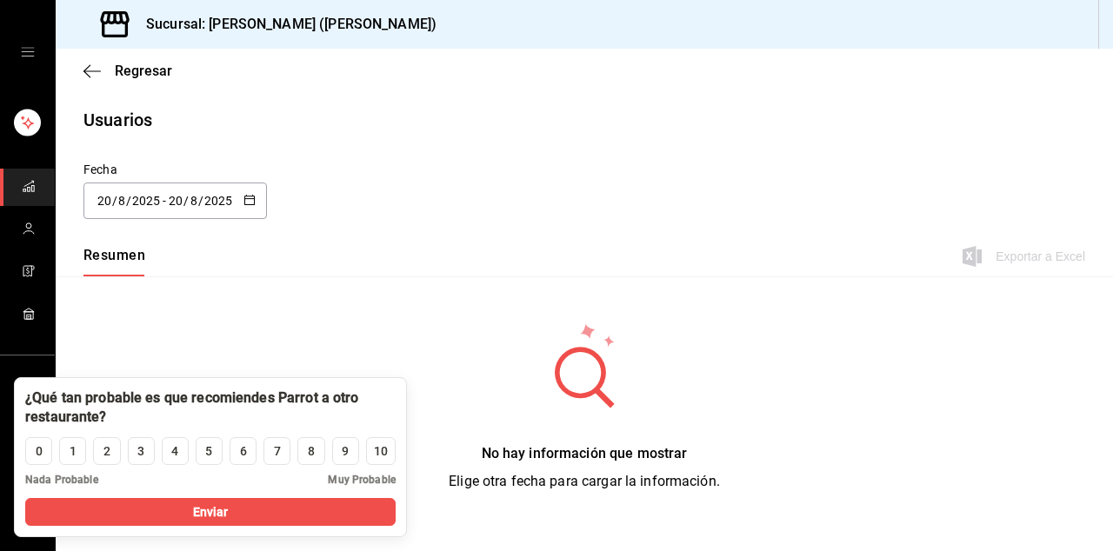
click at [651, 150] on main "Regresar Usuarios Fecha [DATE] [DATE] - [DATE] [DATE] Resumen Exportar a Excel …" at bounding box center [584, 321] width 1057 height 544
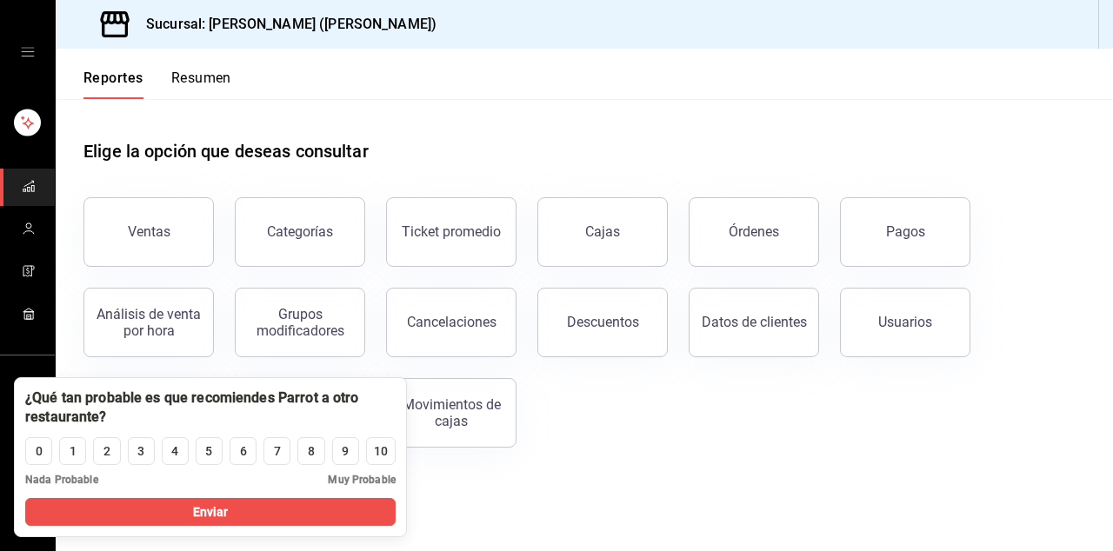
click at [770, 431] on div "Ventas Categorías Ticket promedio Cajas Órdenes Pagos Análisis de venta por hor…" at bounding box center [574, 312] width 1023 height 271
click at [633, 428] on div "Ventas Categorías Ticket promedio Cajas Órdenes Pagos Análisis de venta por hor…" at bounding box center [574, 312] width 1023 height 271
click at [626, 442] on div "Ventas Categorías Ticket promedio Cajas Órdenes Pagos Análisis de venta por hor…" at bounding box center [574, 312] width 1023 height 271
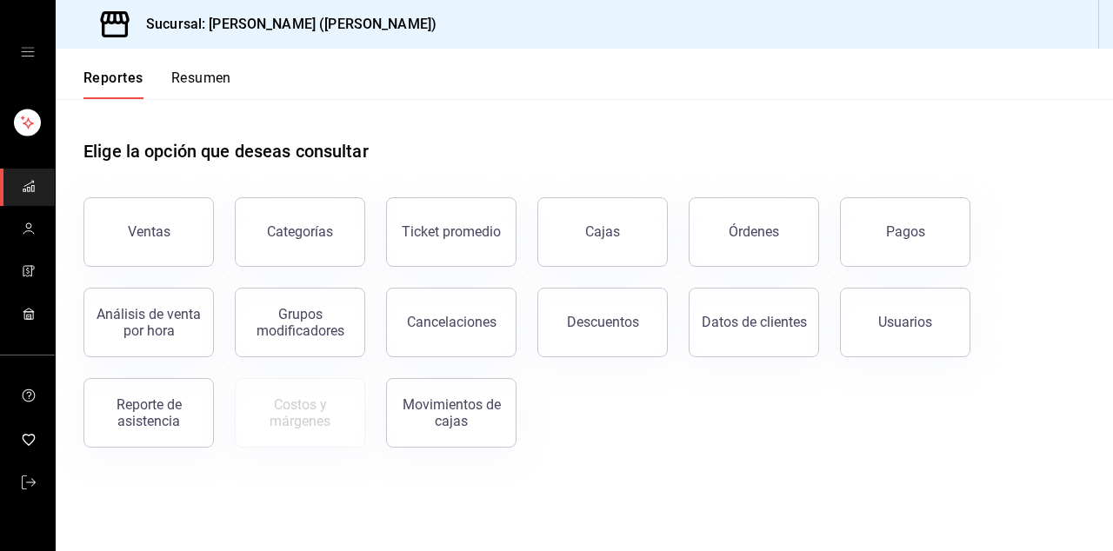
click at [491, 426] on div "Movimientos de cajas" at bounding box center [451, 413] width 108 height 33
click at [907, 249] on button "Pagos" at bounding box center [905, 232] width 130 height 70
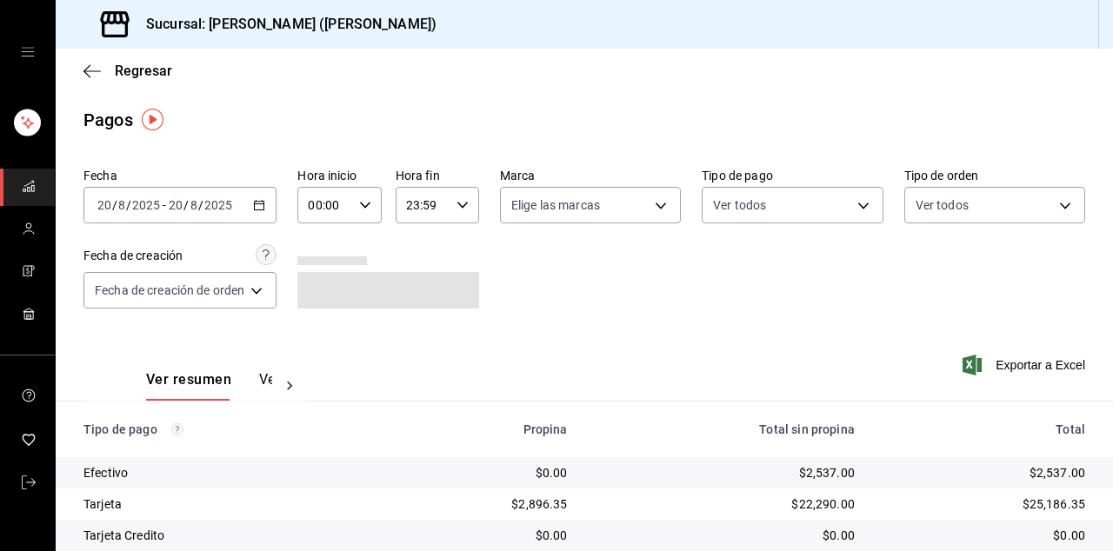
click at [620, 212] on body "Sucursal: Ichikani Sushi ([PERSON_NAME]) Regresar Pagos Fecha [DATE] [DATE] - […" at bounding box center [556, 275] width 1113 height 551
click at [810, 263] on div at bounding box center [556, 275] width 1113 height 551
click at [816, 193] on body "Sucursal: Ichikani Sushi ([PERSON_NAME]) Regresar Pagos Fecha [DATE] [DATE] - […" at bounding box center [556, 275] width 1113 height 551
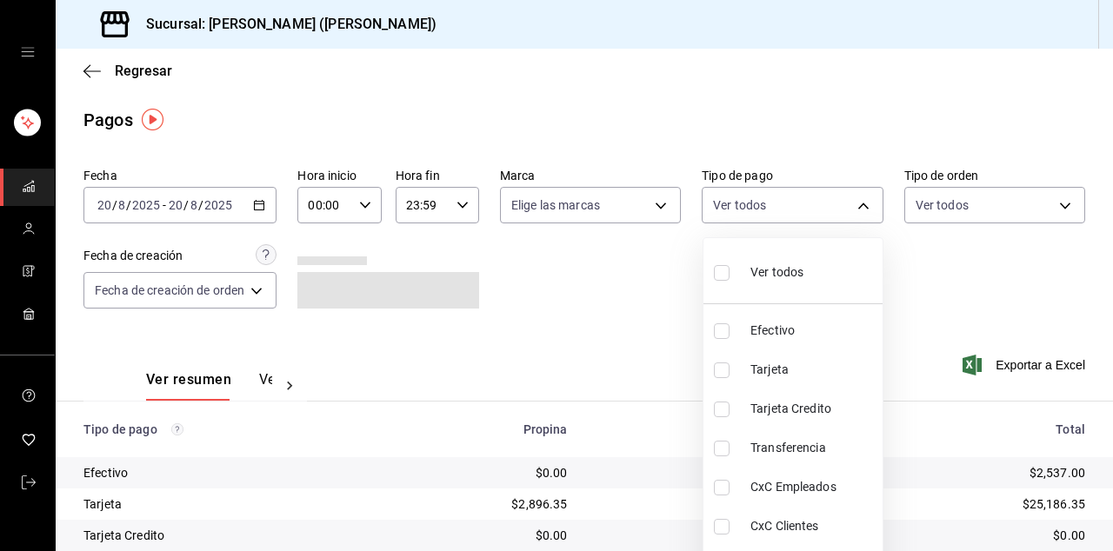
click at [939, 301] on div at bounding box center [556, 275] width 1113 height 551
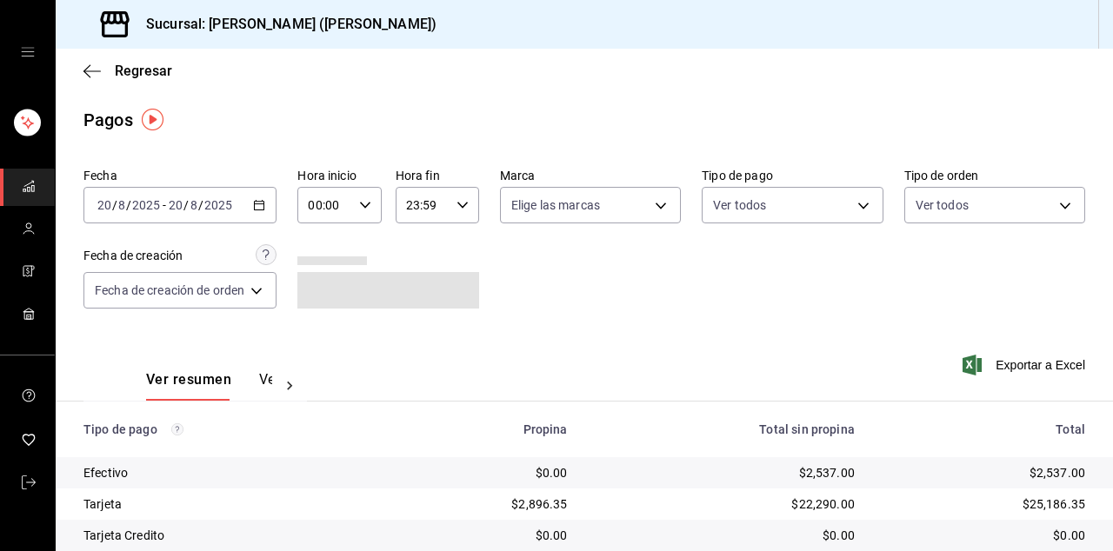
click at [989, 195] on body "Sucursal: Ichikani Sushi ([PERSON_NAME]) Regresar Pagos Fecha [DATE] [DATE] - […" at bounding box center [556, 275] width 1113 height 551
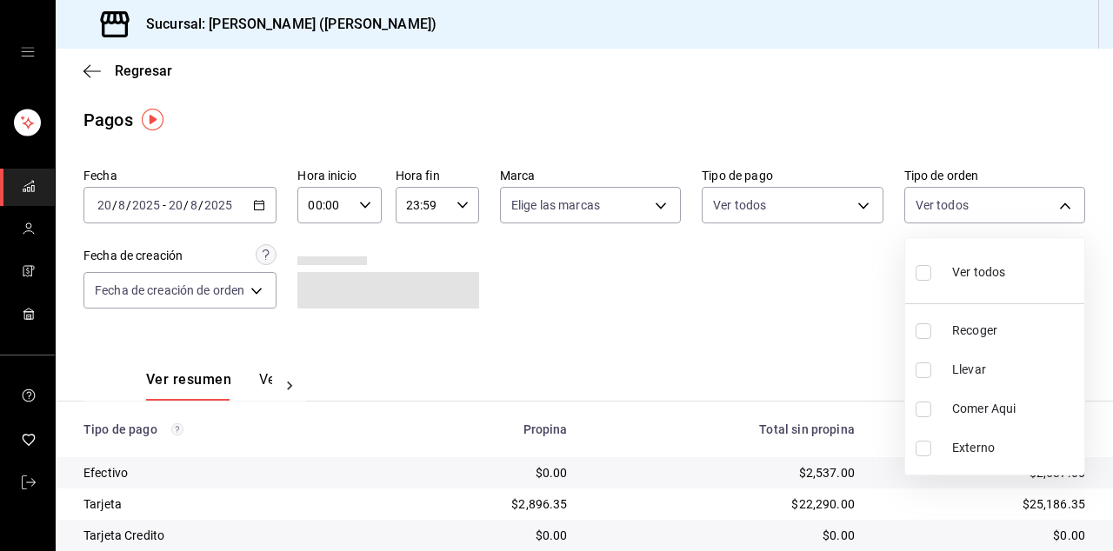
click at [819, 313] on div at bounding box center [556, 275] width 1113 height 551
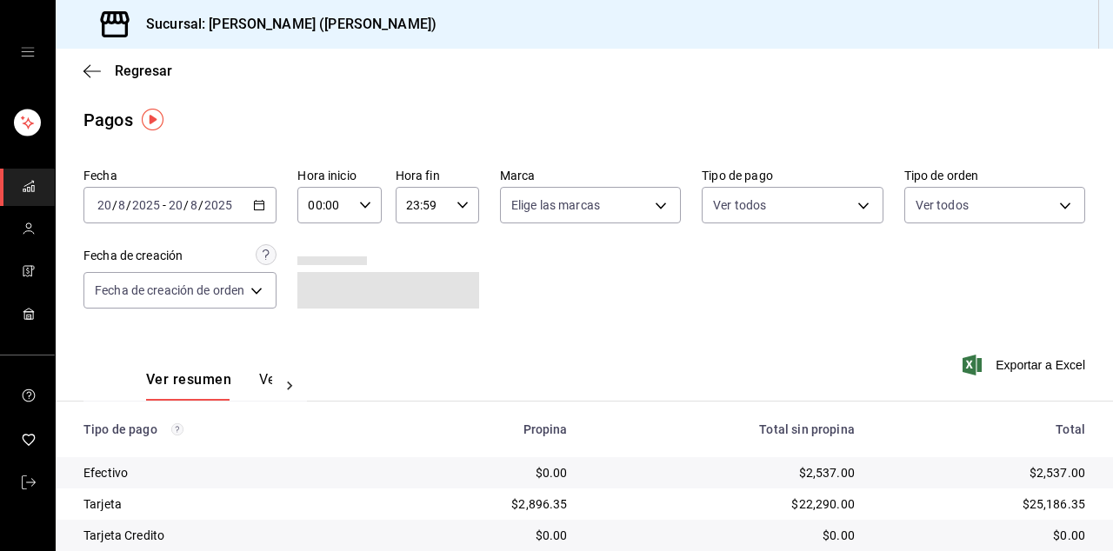
click at [219, 273] on body "Sucursal: Ichikani Sushi ([PERSON_NAME]) Regresar Pagos Fecha [DATE] [DATE] - […" at bounding box center [556, 275] width 1113 height 551
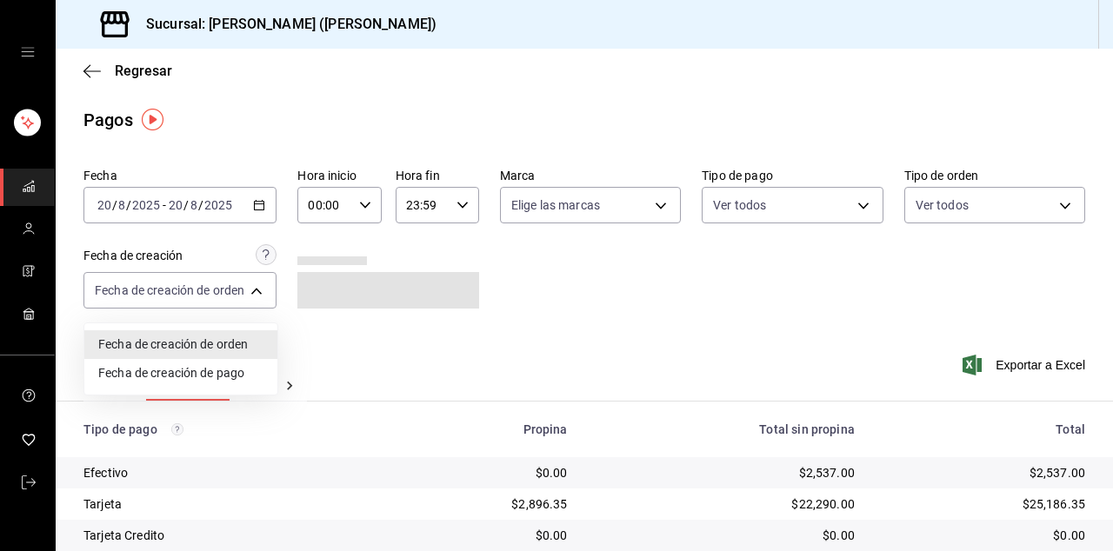
click at [516, 313] on div at bounding box center [556, 275] width 1113 height 551
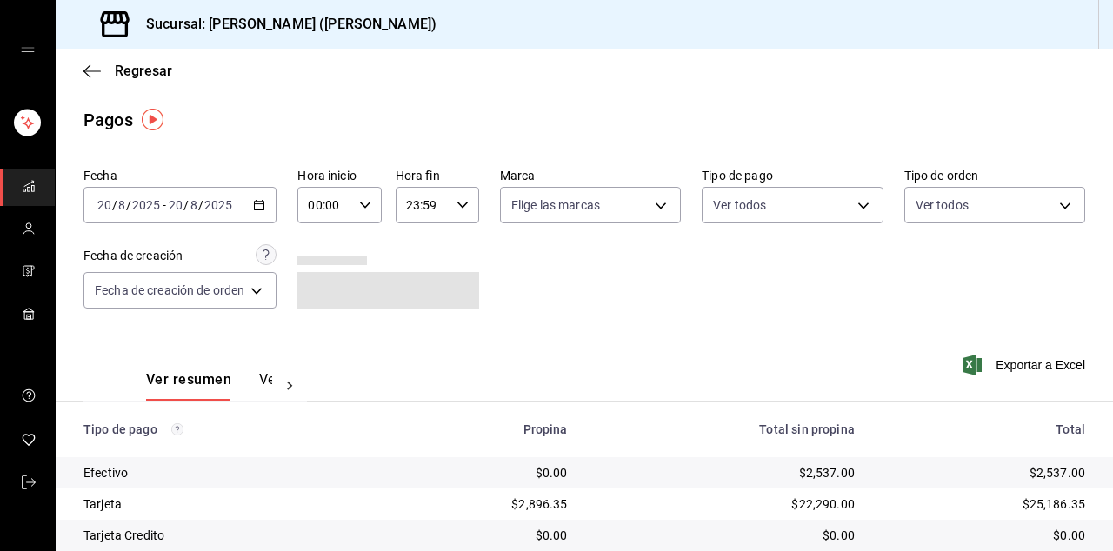
click at [91, 70] on icon "button" at bounding box center [91, 70] width 17 height 1
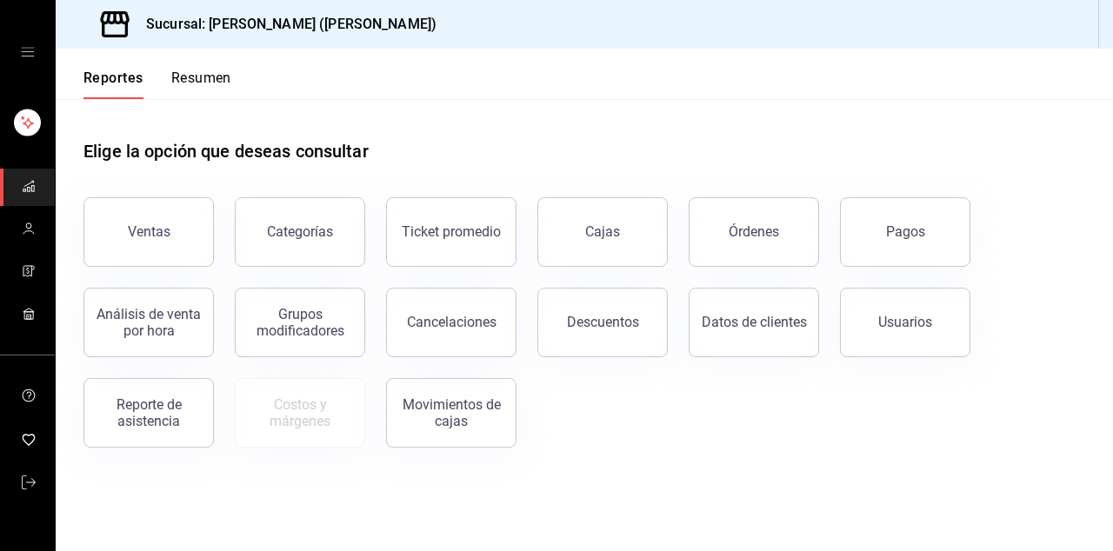
click at [632, 214] on button "Cajas" at bounding box center [602, 232] width 130 height 70
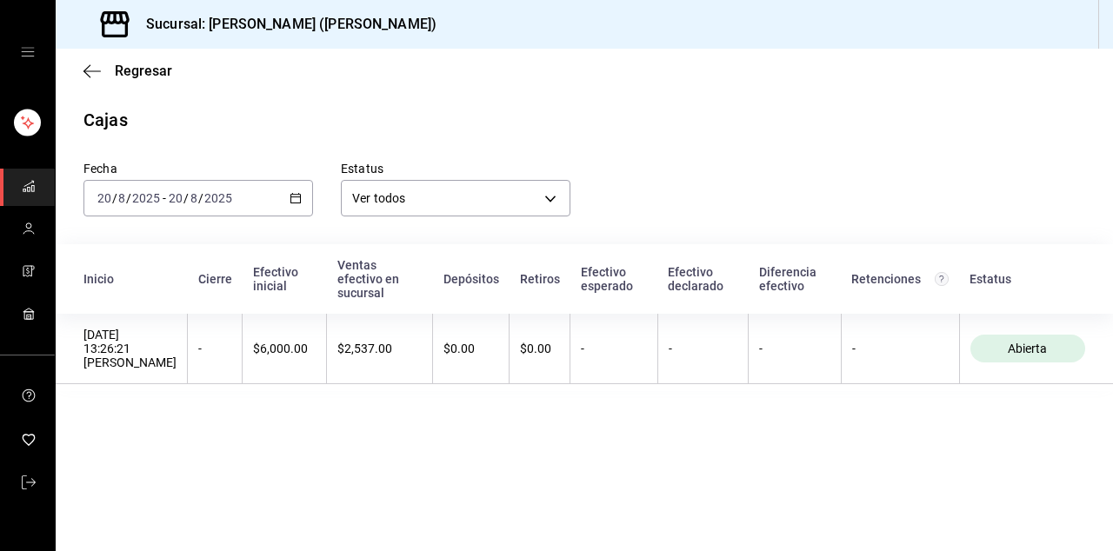
click at [77, 92] on main "Regresar Cajas Fecha [DATE] [DATE] - [DATE] [DATE] Estatus Ver todos ALL Inicio…" at bounding box center [584, 300] width 1057 height 503
click at [93, 77] on icon "button" at bounding box center [91, 71] width 17 height 16
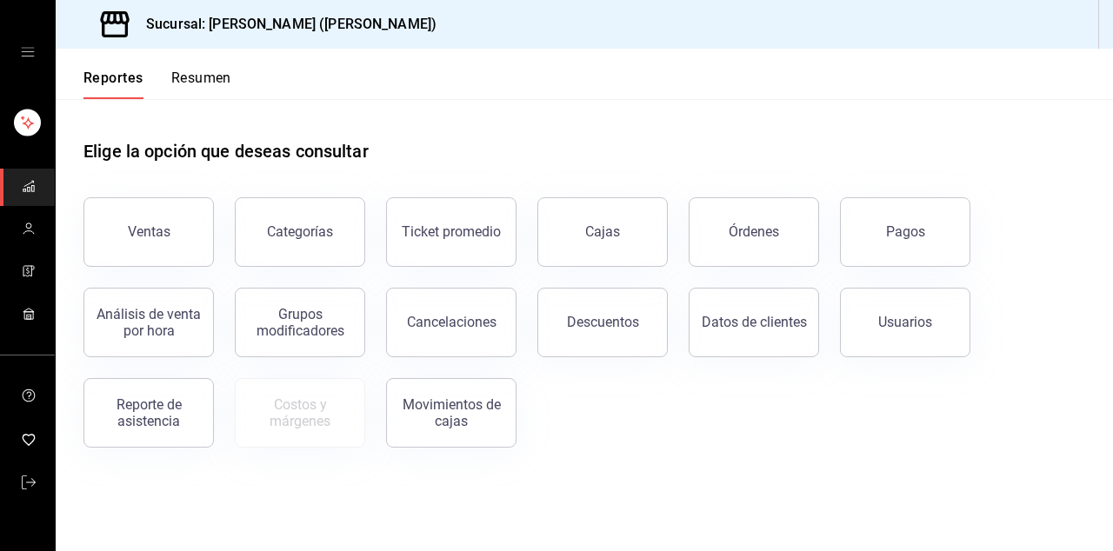
click at [447, 417] on div "Movimientos de cajas" at bounding box center [451, 413] width 108 height 33
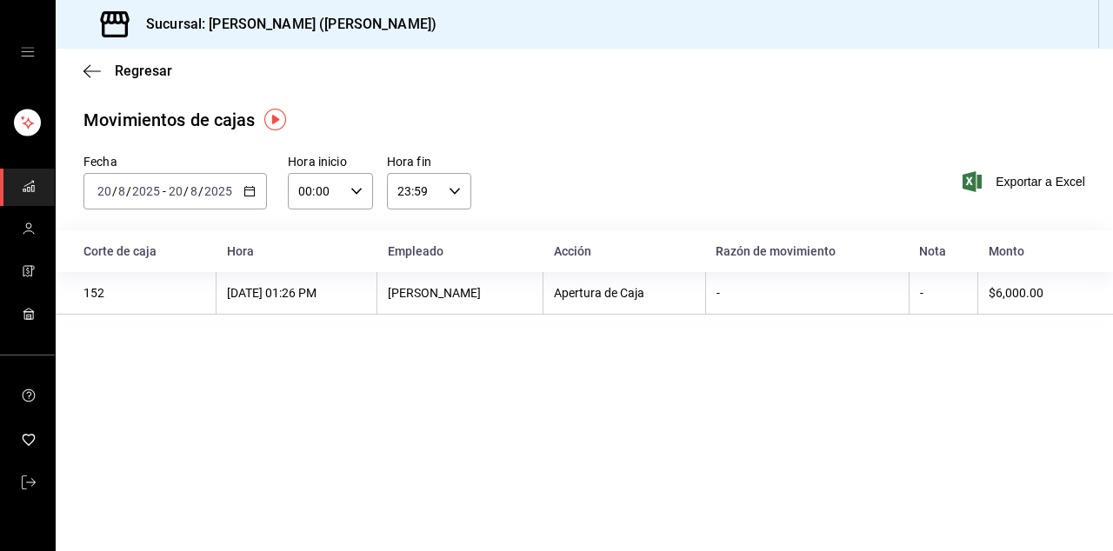
click at [103, 69] on span "Regresar" at bounding box center [127, 71] width 89 height 17
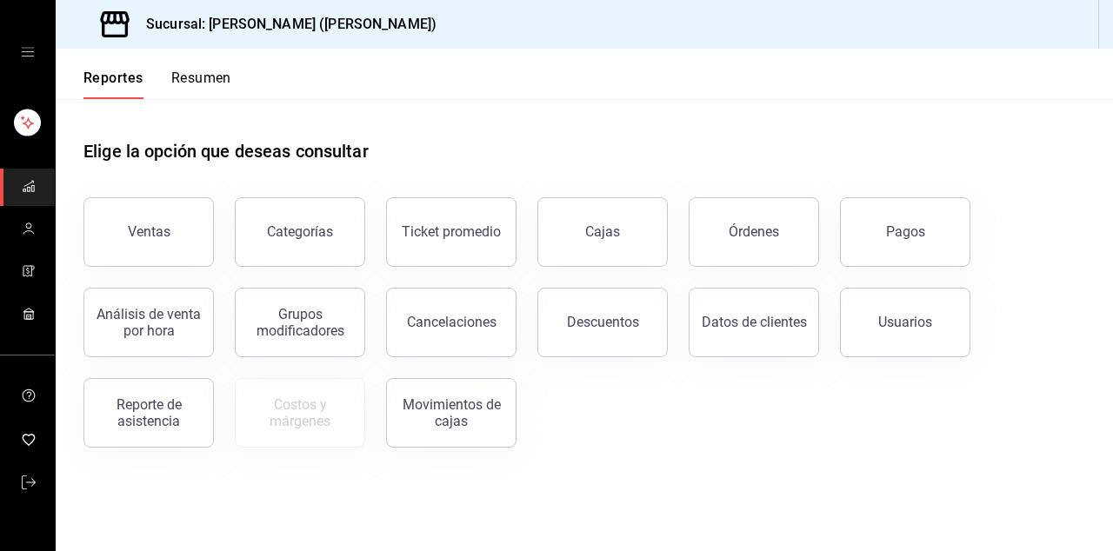
click at [924, 238] on button "Pagos" at bounding box center [905, 232] width 130 height 70
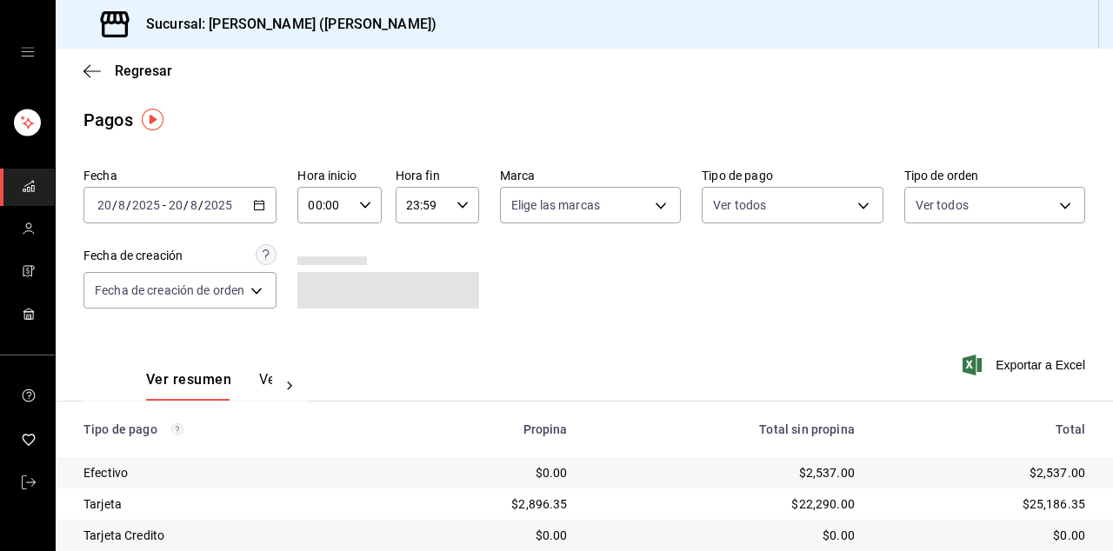
click at [208, 200] on input "2025" at bounding box center [218, 205] width 30 height 14
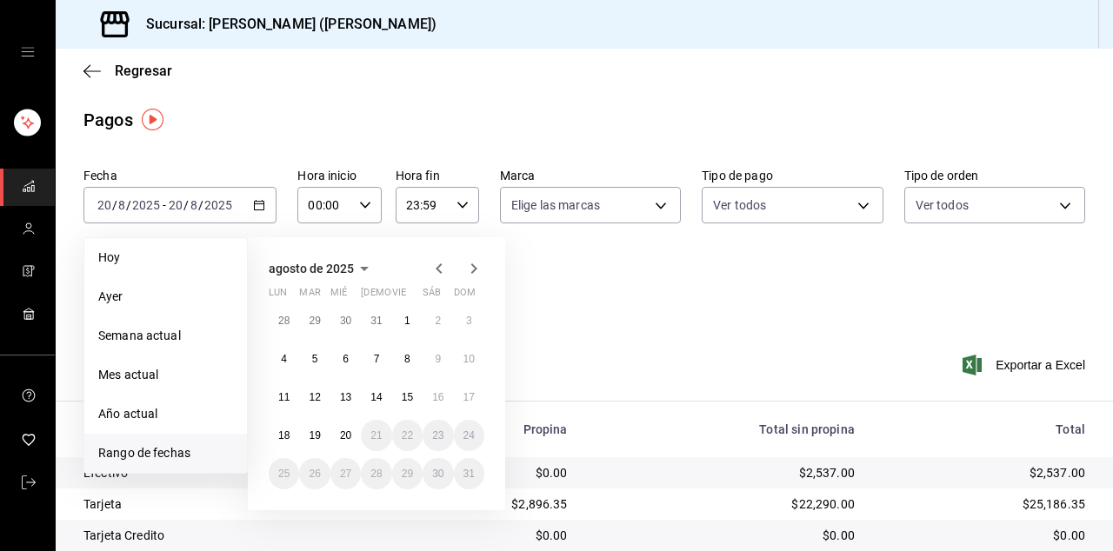
click at [438, 268] on icon "button" at bounding box center [439, 268] width 21 height 21
click at [393, 428] on button "25" at bounding box center [407, 435] width 30 height 31
click at [415, 404] on button "18" at bounding box center [407, 397] width 30 height 31
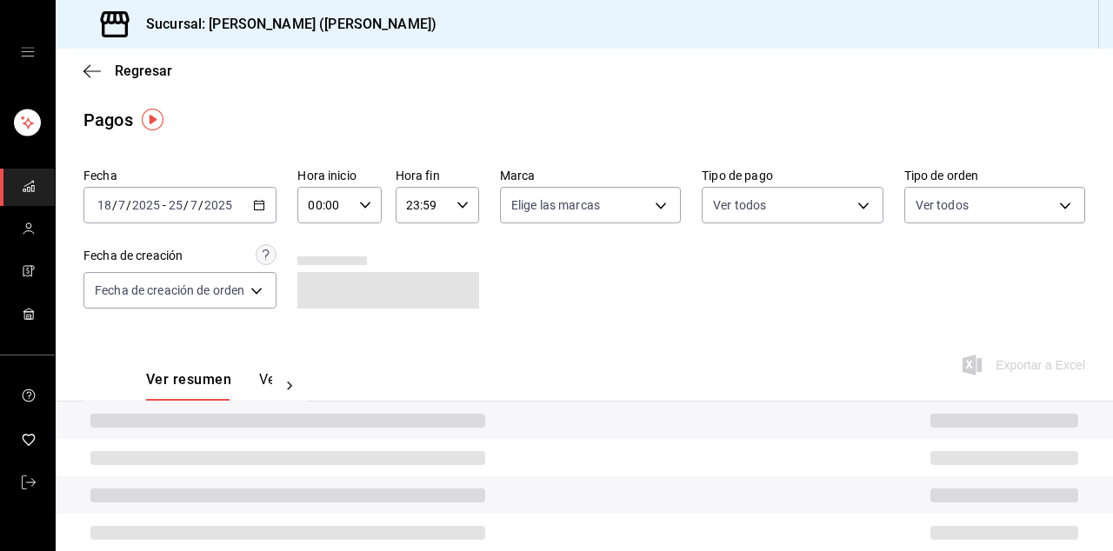
click at [408, 401] on hr at bounding box center [584, 401] width 1057 height 1
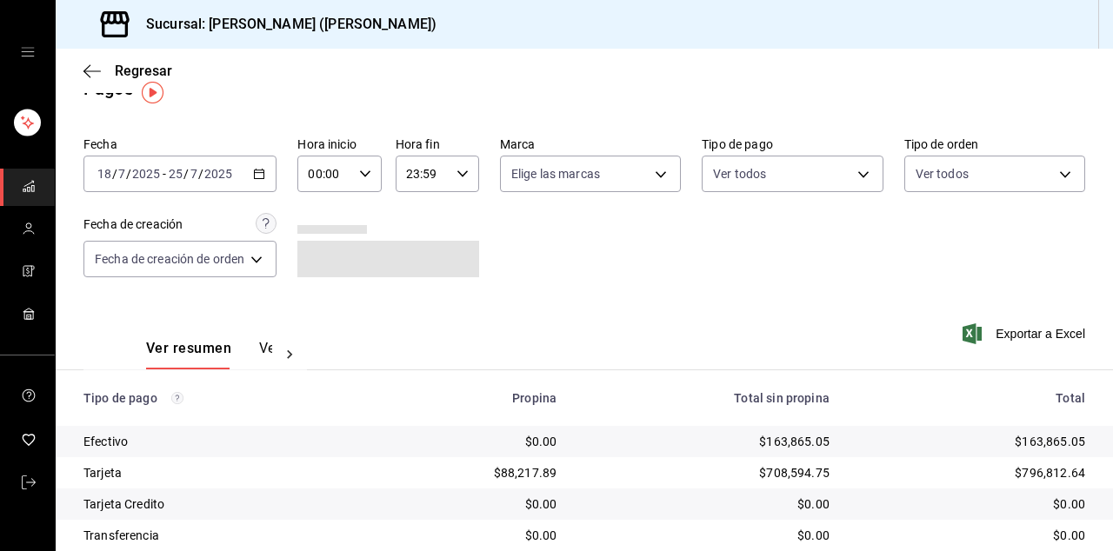
scroll to position [33, 0]
click at [259, 363] on button "Ver pagos" at bounding box center [291, 353] width 65 height 30
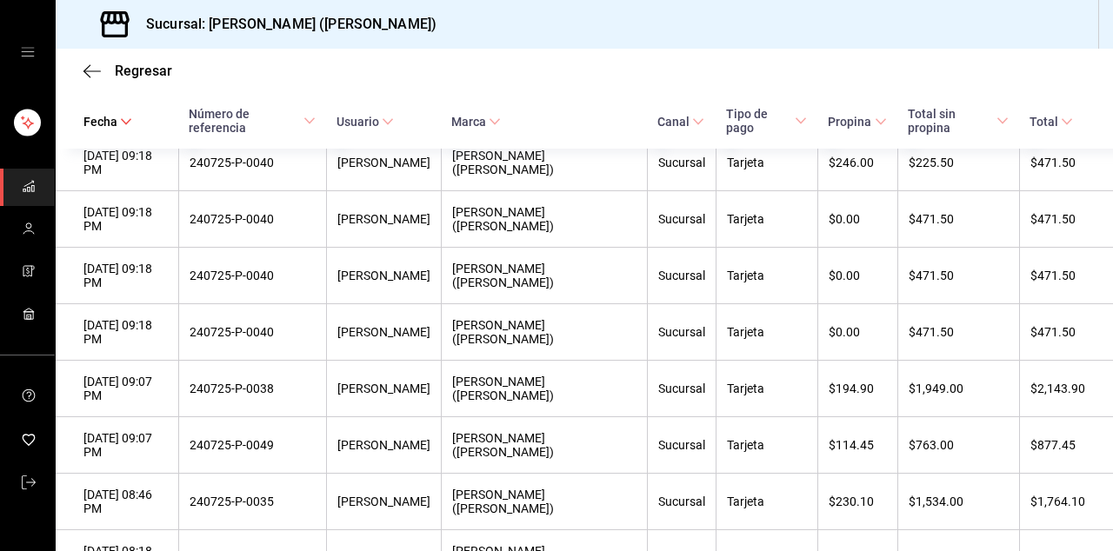
scroll to position [9197, 0]
click at [1000, 361] on th "$1,949.00" at bounding box center [958, 389] width 122 height 57
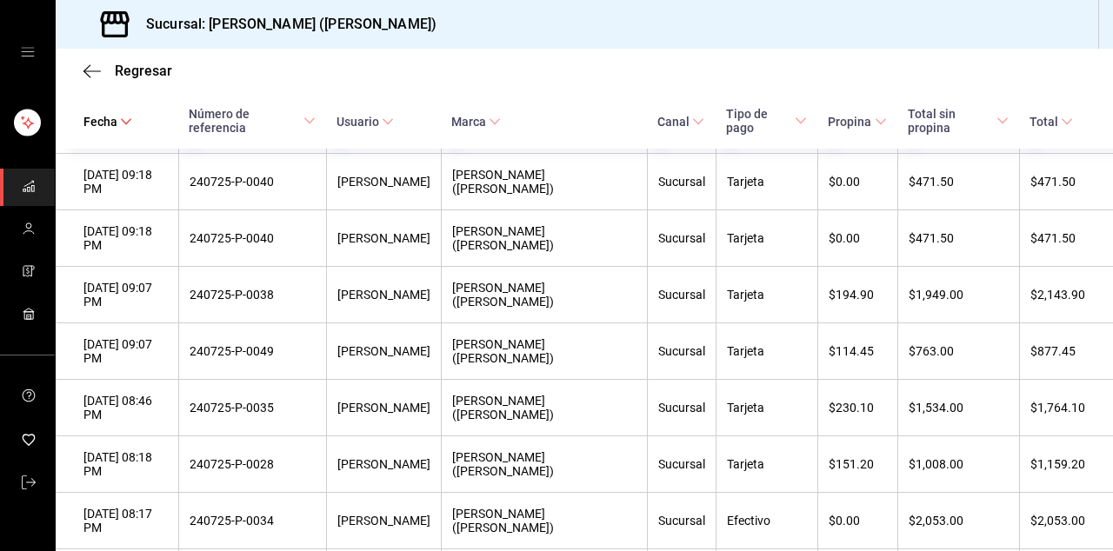
scroll to position [9289, 0]
